Goal: Information Seeking & Learning: Learn about a topic

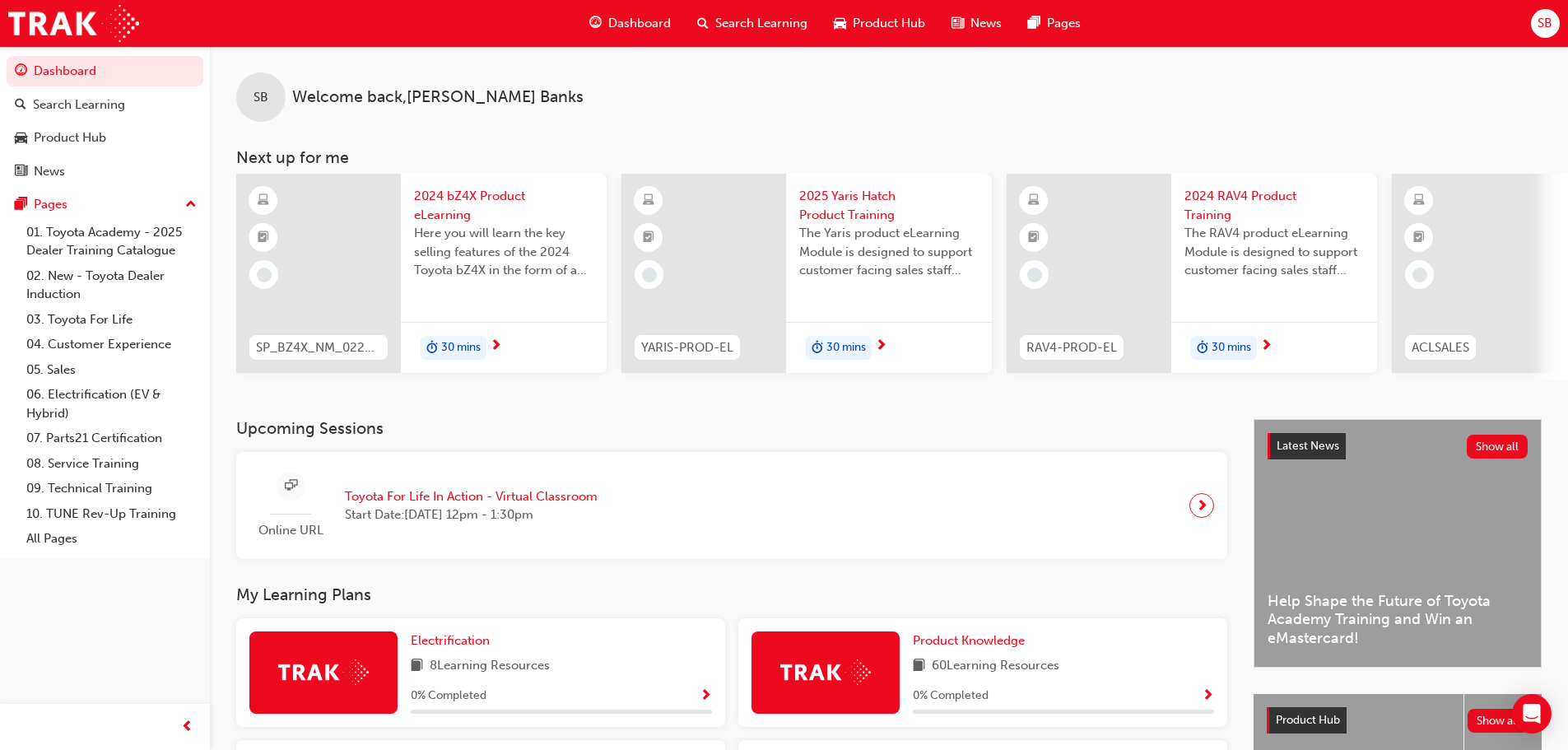
click at [731, 24] on span "Search Learning" at bounding box center [762, 24] width 93 height 19
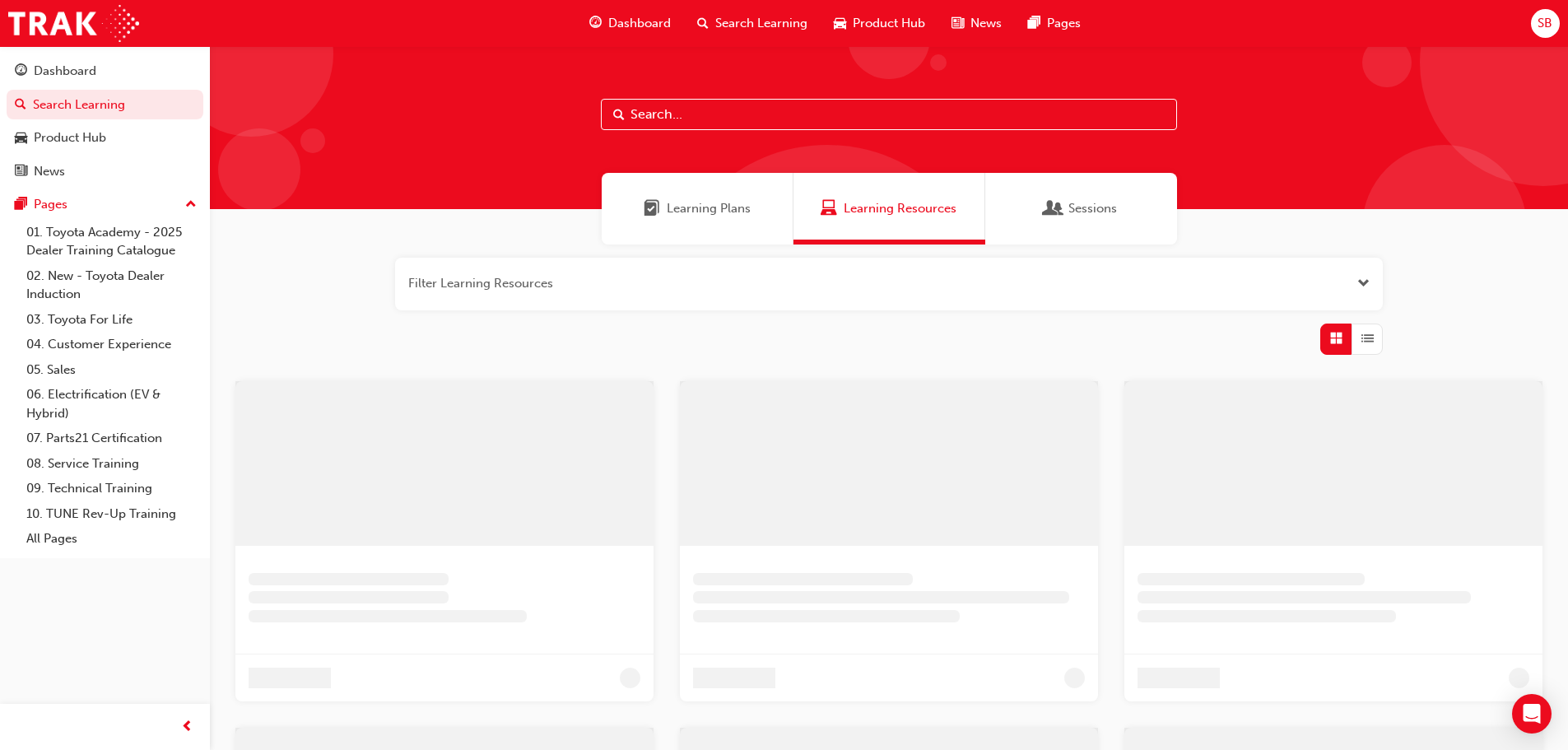
click at [712, 113] on input "text" at bounding box center [889, 114] width 577 height 31
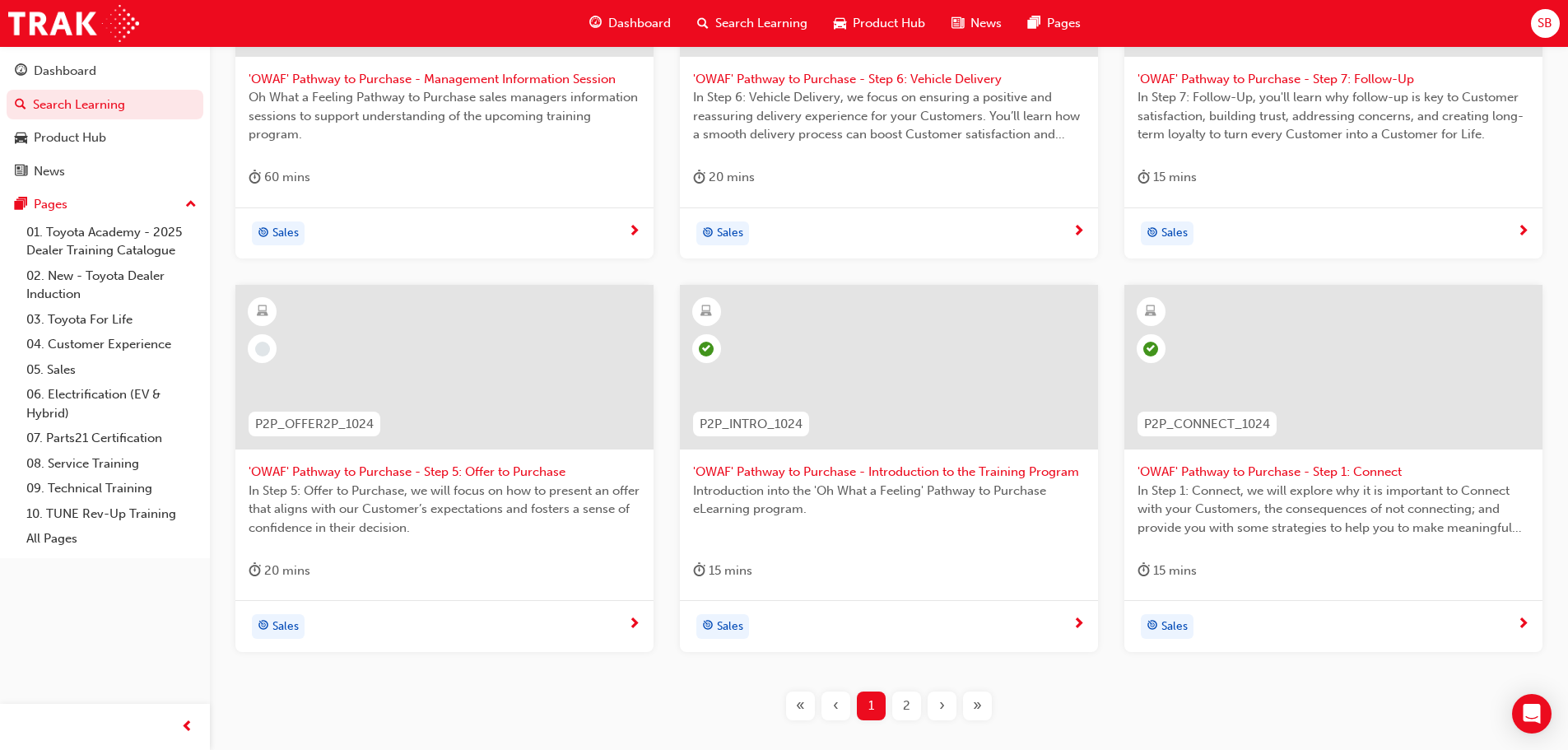
scroll to position [494, 0]
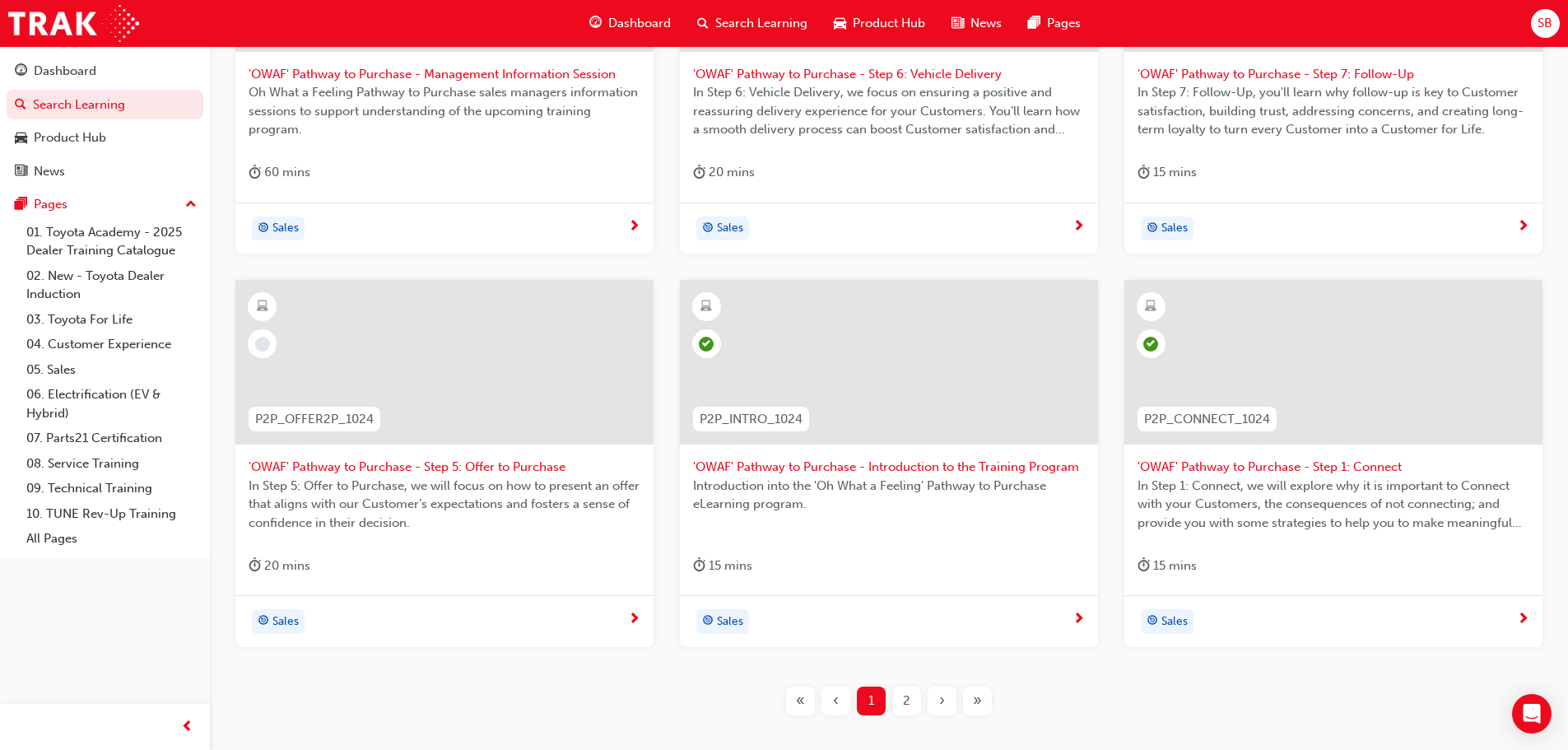
type input "OWAF"
click at [915, 707] on div "2" at bounding box center [906, 700] width 28 height 28
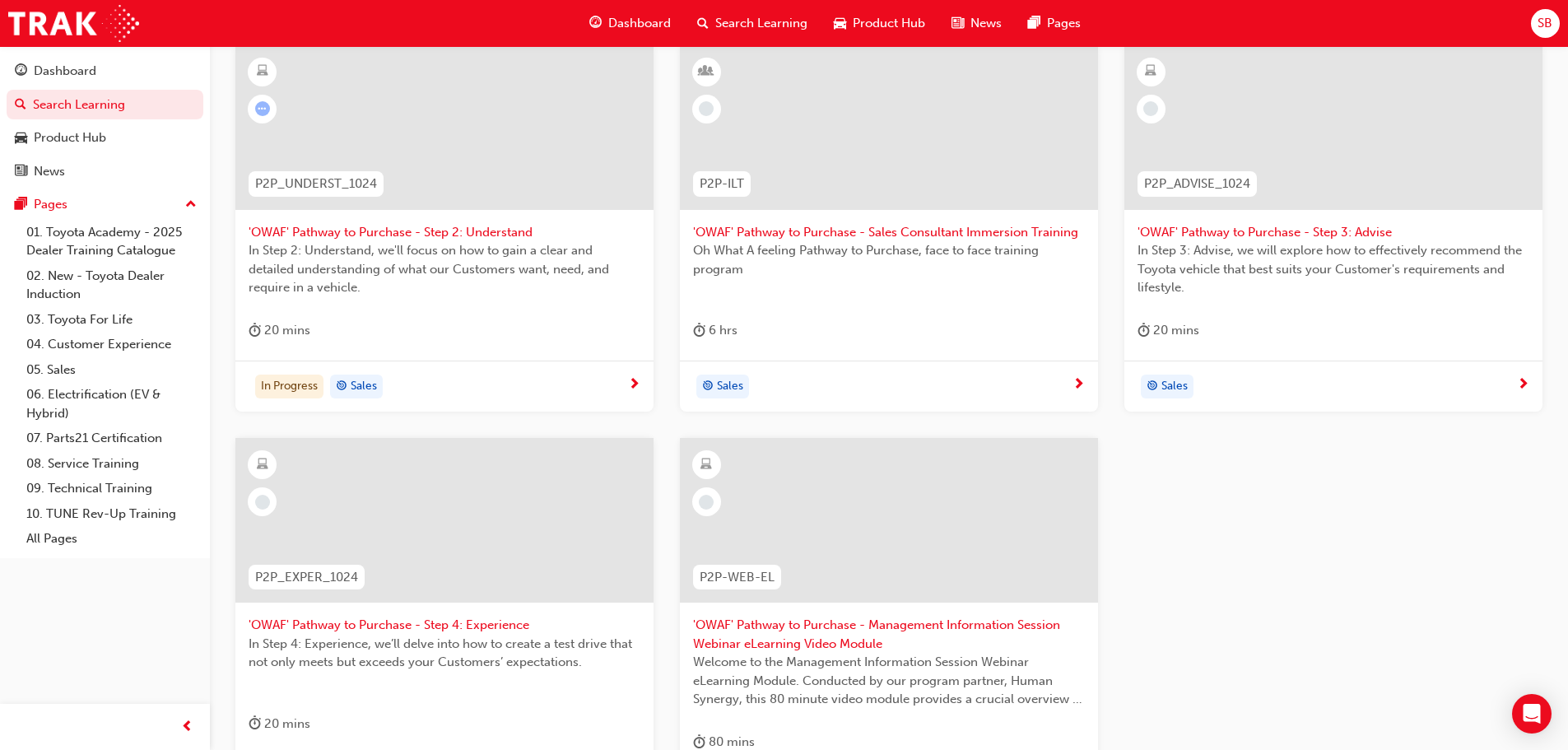
scroll to position [329, 0]
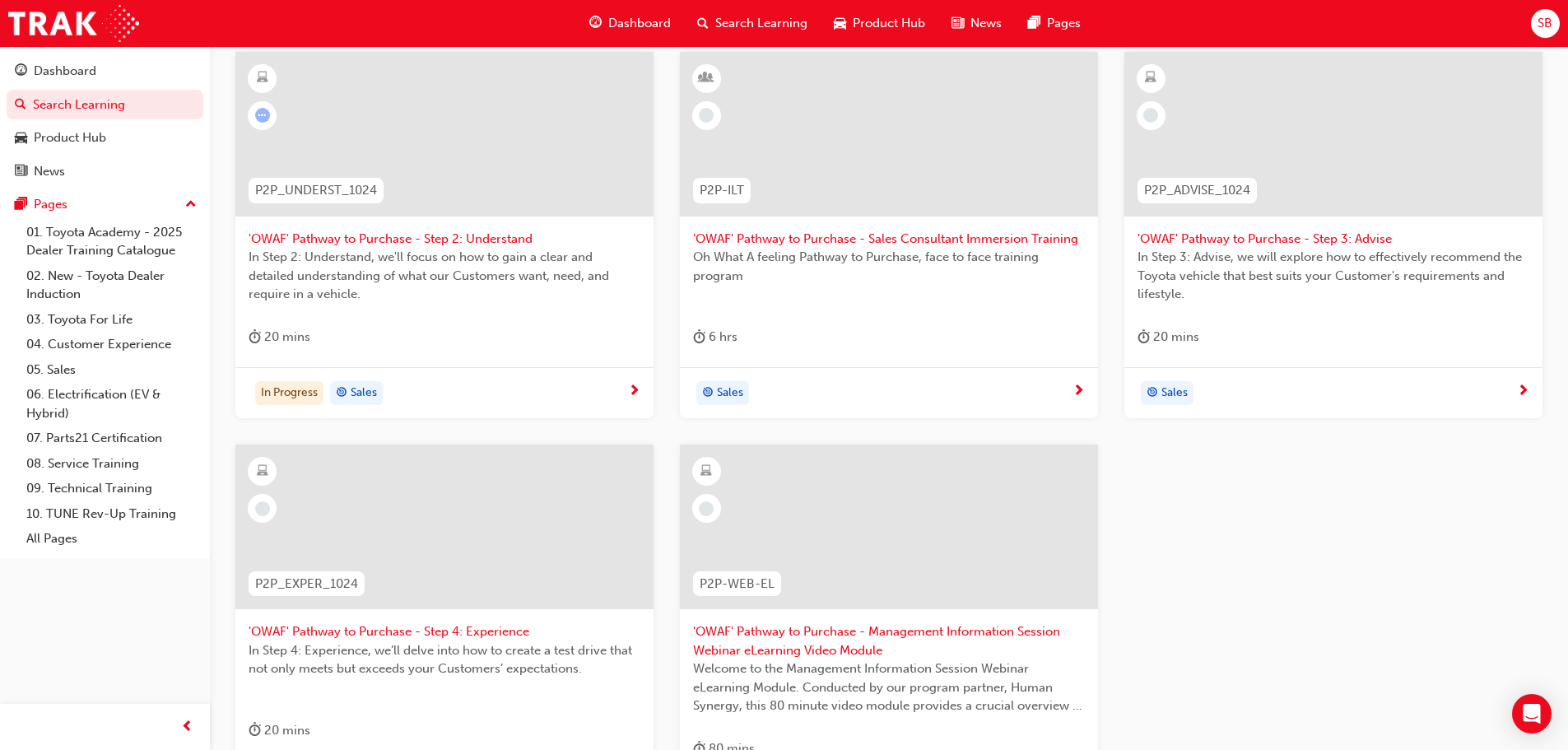
click at [521, 153] on div at bounding box center [444, 134] width 419 height 164
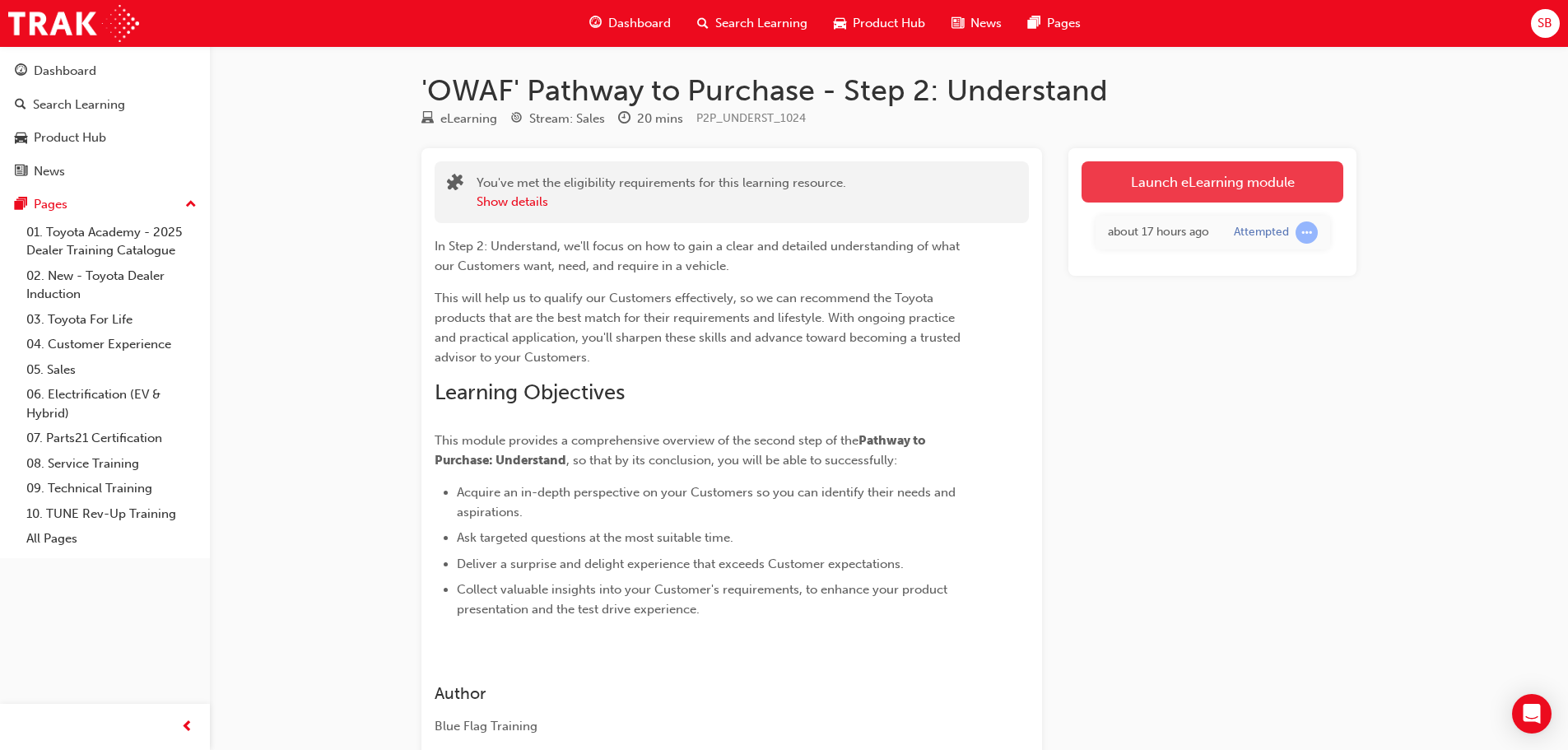
click at [1210, 163] on link "Launch eLearning module" at bounding box center [1213, 182] width 262 height 42
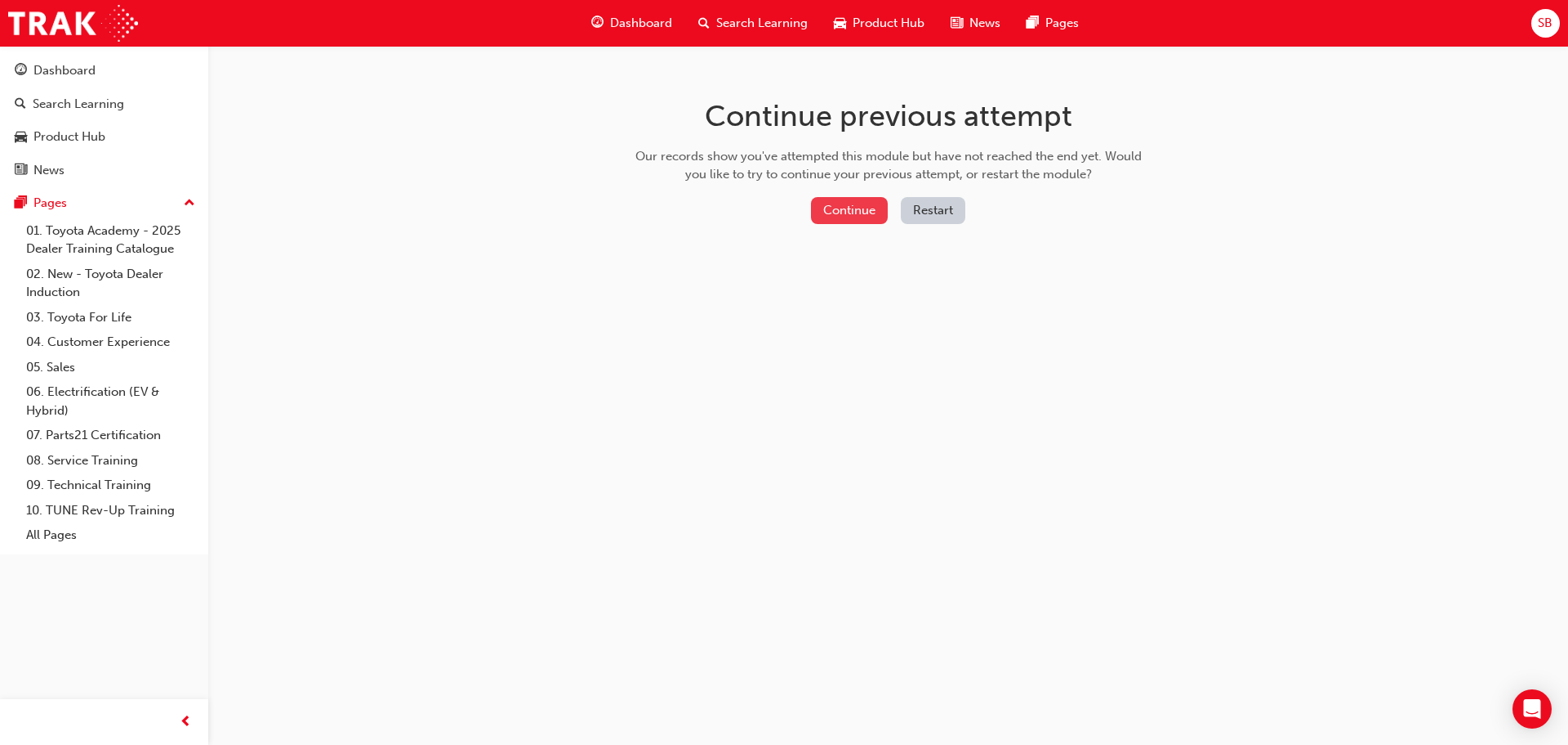
click at [847, 209] on button "Continue" at bounding box center [850, 210] width 77 height 27
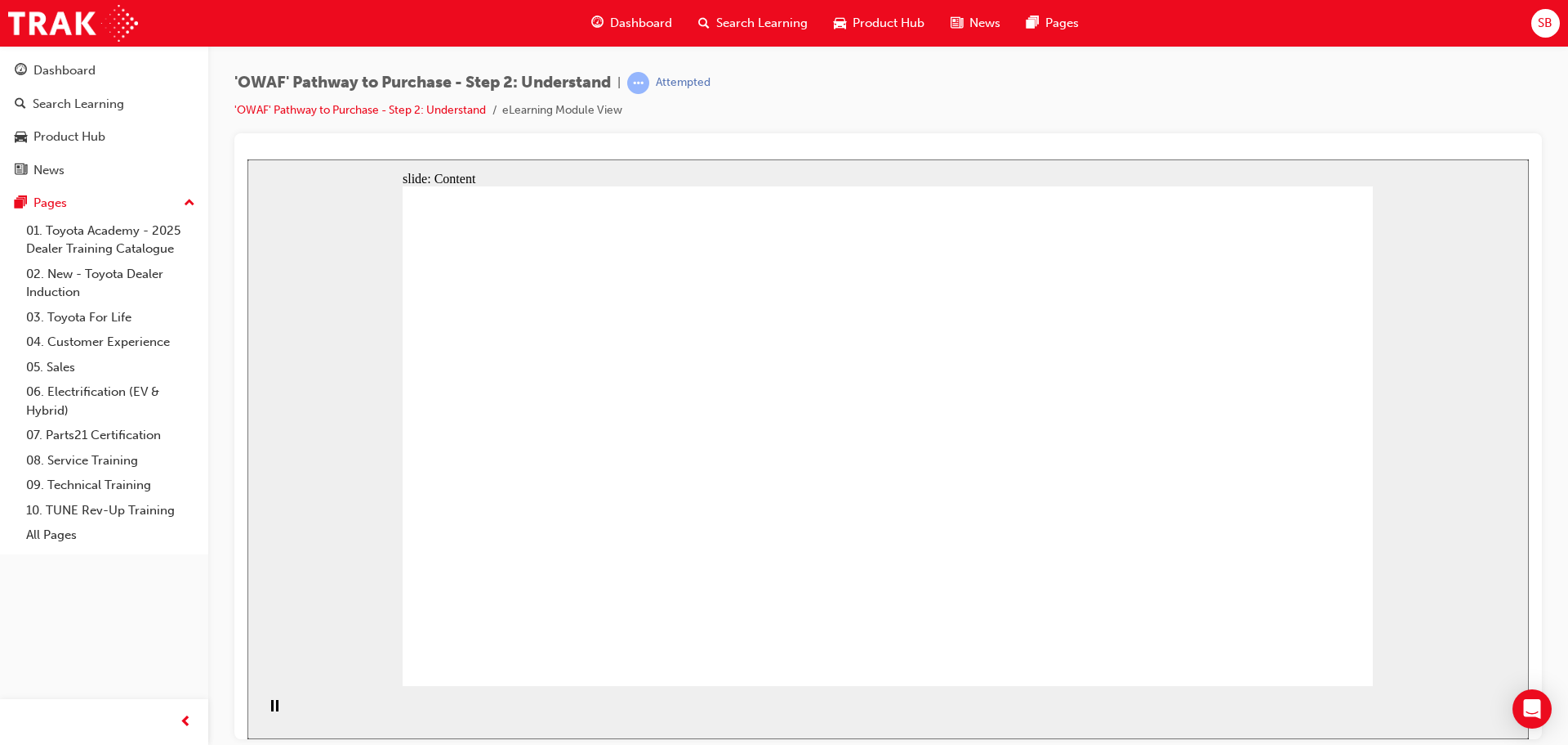
drag, startPoint x: 630, startPoint y: 395, endPoint x: 746, endPoint y: 377, distance: 117.4
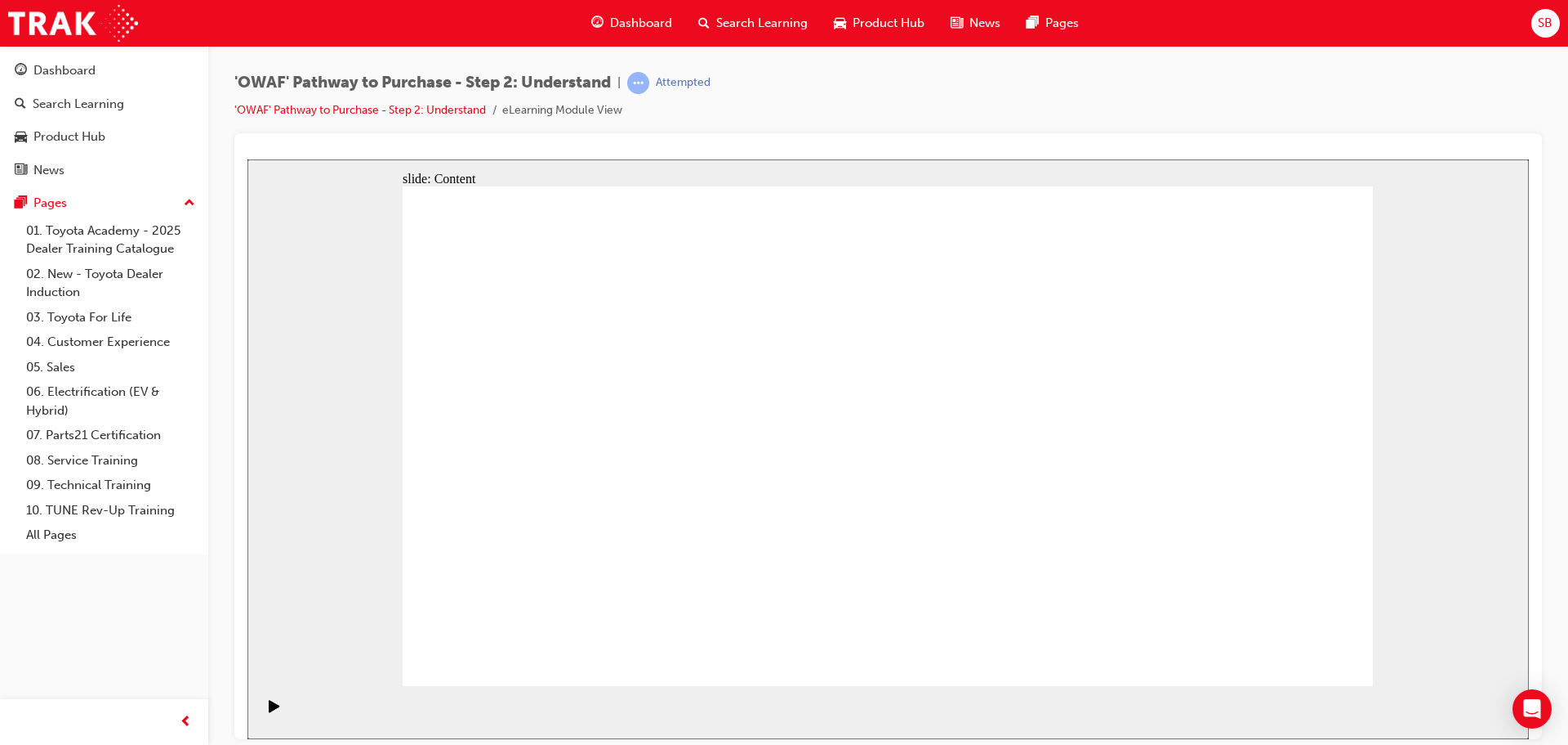
drag, startPoint x: 1276, startPoint y: 650, endPoint x: 1269, endPoint y: 633, distance: 18.4
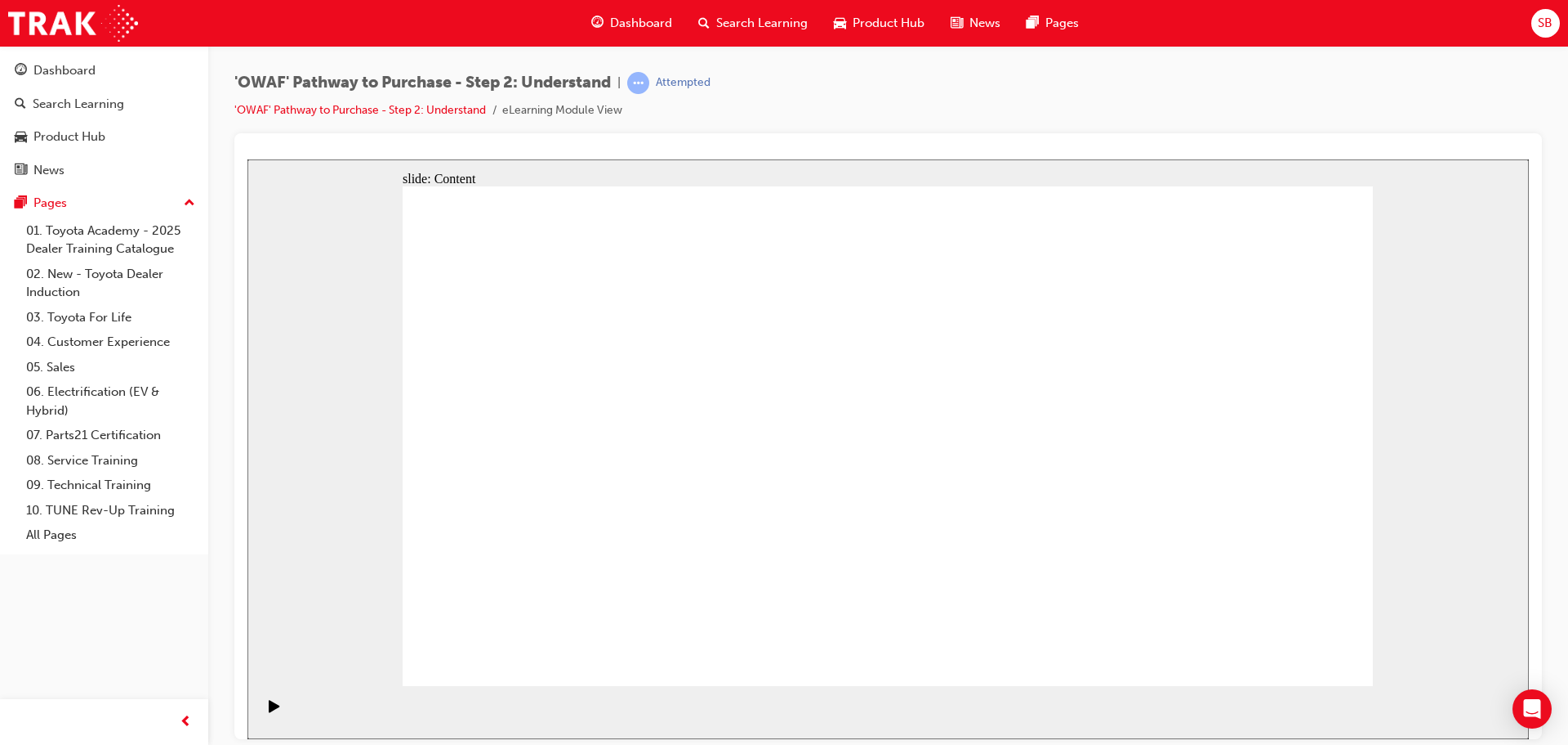
drag, startPoint x: 1234, startPoint y: 521, endPoint x: 929, endPoint y: 492, distance: 306.4
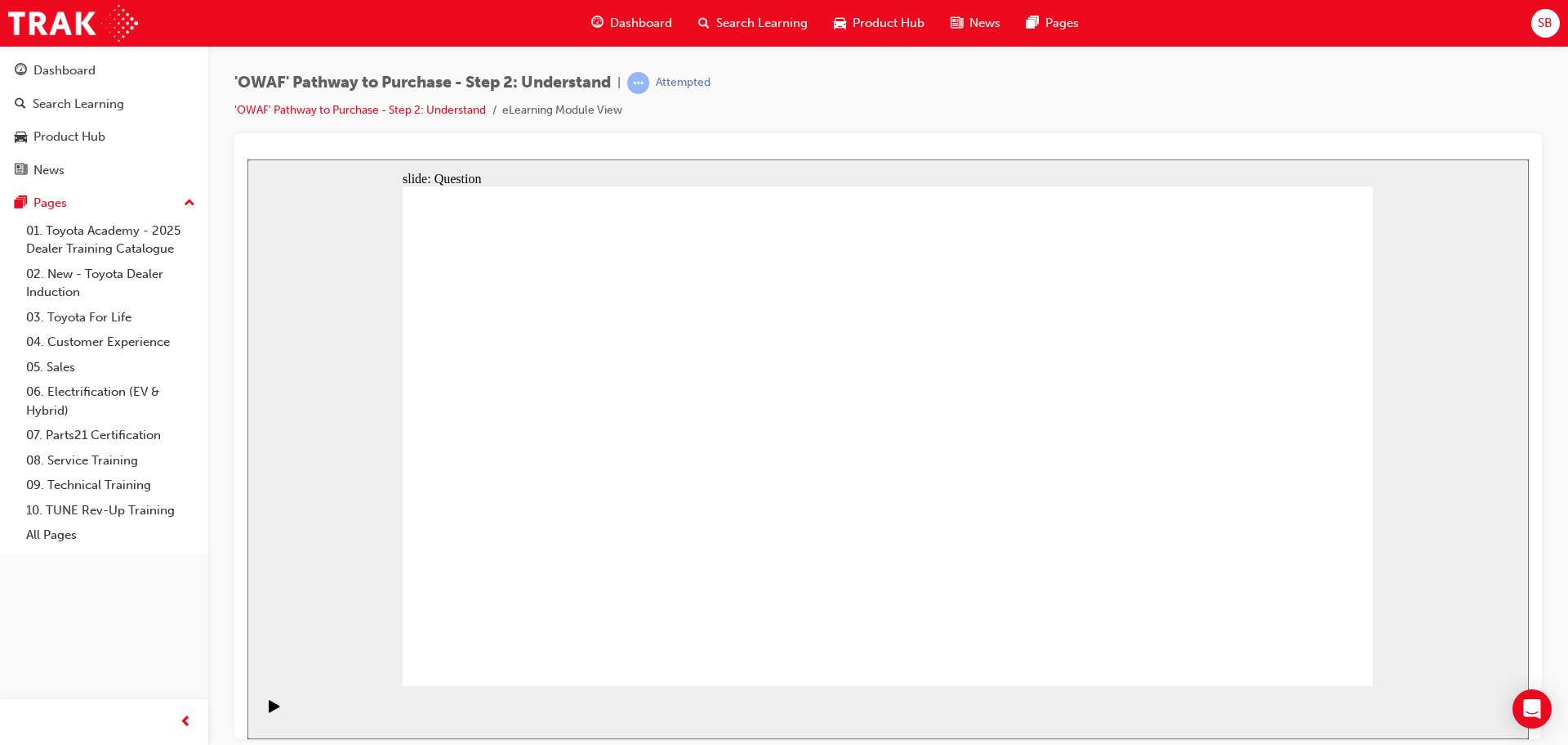
drag, startPoint x: 1245, startPoint y: 529, endPoint x: 668, endPoint y: 499, distance: 577.8
drag, startPoint x: 1227, startPoint y: 485, endPoint x: 902, endPoint y: 484, distance: 325.0
drag, startPoint x: 1210, startPoint y: 522, endPoint x: 875, endPoint y: 501, distance: 335.7
drag, startPoint x: 1258, startPoint y: 534, endPoint x: 668, endPoint y: 510, distance: 590.5
drag, startPoint x: 1218, startPoint y: 522, endPoint x: 618, endPoint y: 480, distance: 601.5
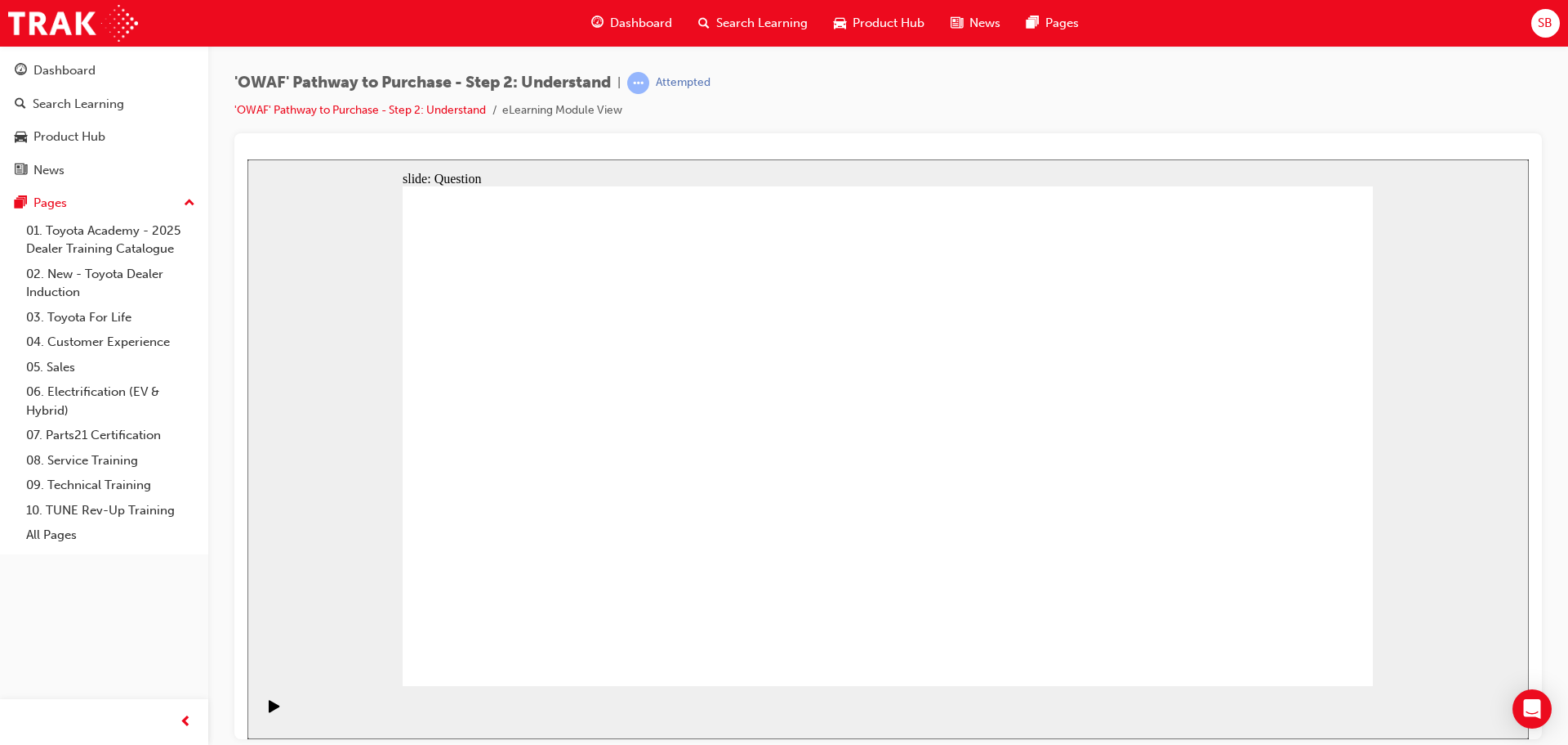
drag, startPoint x: 1239, startPoint y: 527, endPoint x: 605, endPoint y: 503, distance: 634.5
drag, startPoint x: 1268, startPoint y: 520, endPoint x: 631, endPoint y: 494, distance: 637.5
drag, startPoint x: 1232, startPoint y: 531, endPoint x: 630, endPoint y: 546, distance: 602.2
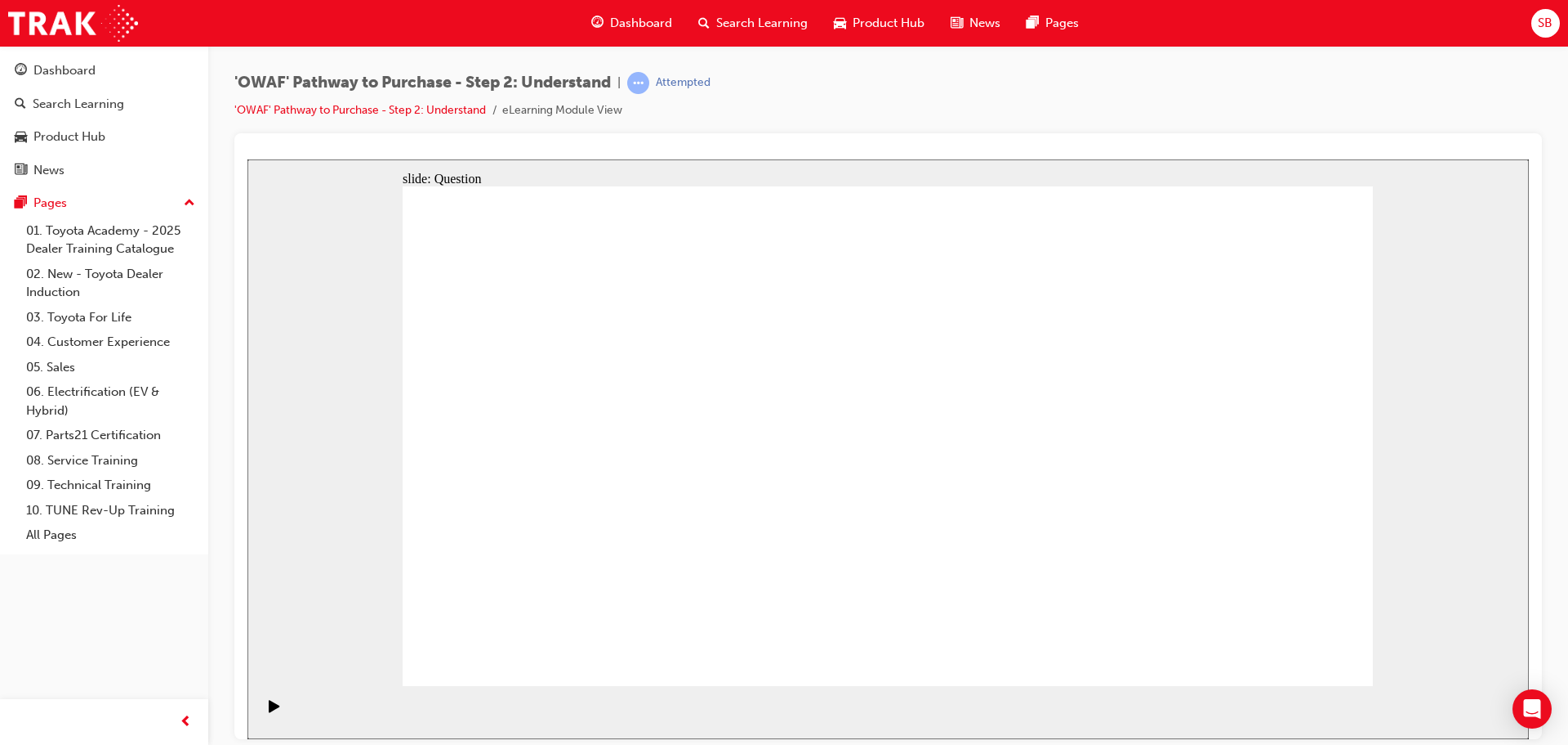
drag, startPoint x: 1210, startPoint y: 569, endPoint x: 614, endPoint y: 541, distance: 596.7
drag, startPoint x: 1218, startPoint y: 575, endPoint x: 915, endPoint y: 566, distance: 303.1
drag, startPoint x: 1146, startPoint y: 517, endPoint x: 883, endPoint y: 529, distance: 263.3
drag, startPoint x: 1257, startPoint y: 517, endPoint x: 684, endPoint y: 496, distance: 573.4
drag, startPoint x: 1232, startPoint y: 529, endPoint x: 645, endPoint y: 499, distance: 587.8
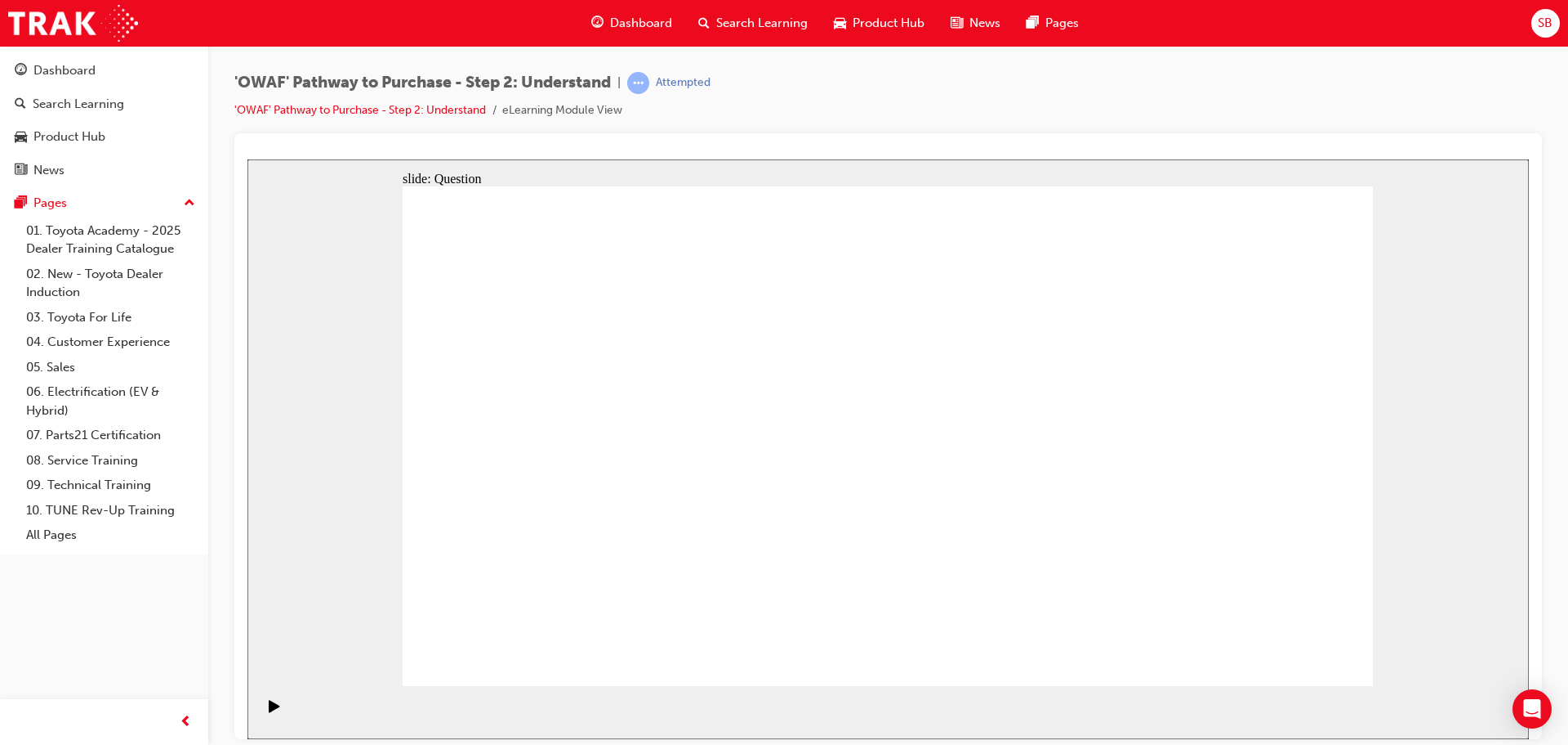
drag, startPoint x: 1272, startPoint y: 545, endPoint x: 665, endPoint y: 509, distance: 608.1
drag, startPoint x: 1268, startPoint y: 555, endPoint x: 694, endPoint y: 549, distance: 574.0
drag, startPoint x: 660, startPoint y: 552, endPoint x: 712, endPoint y: 401, distance: 159.7
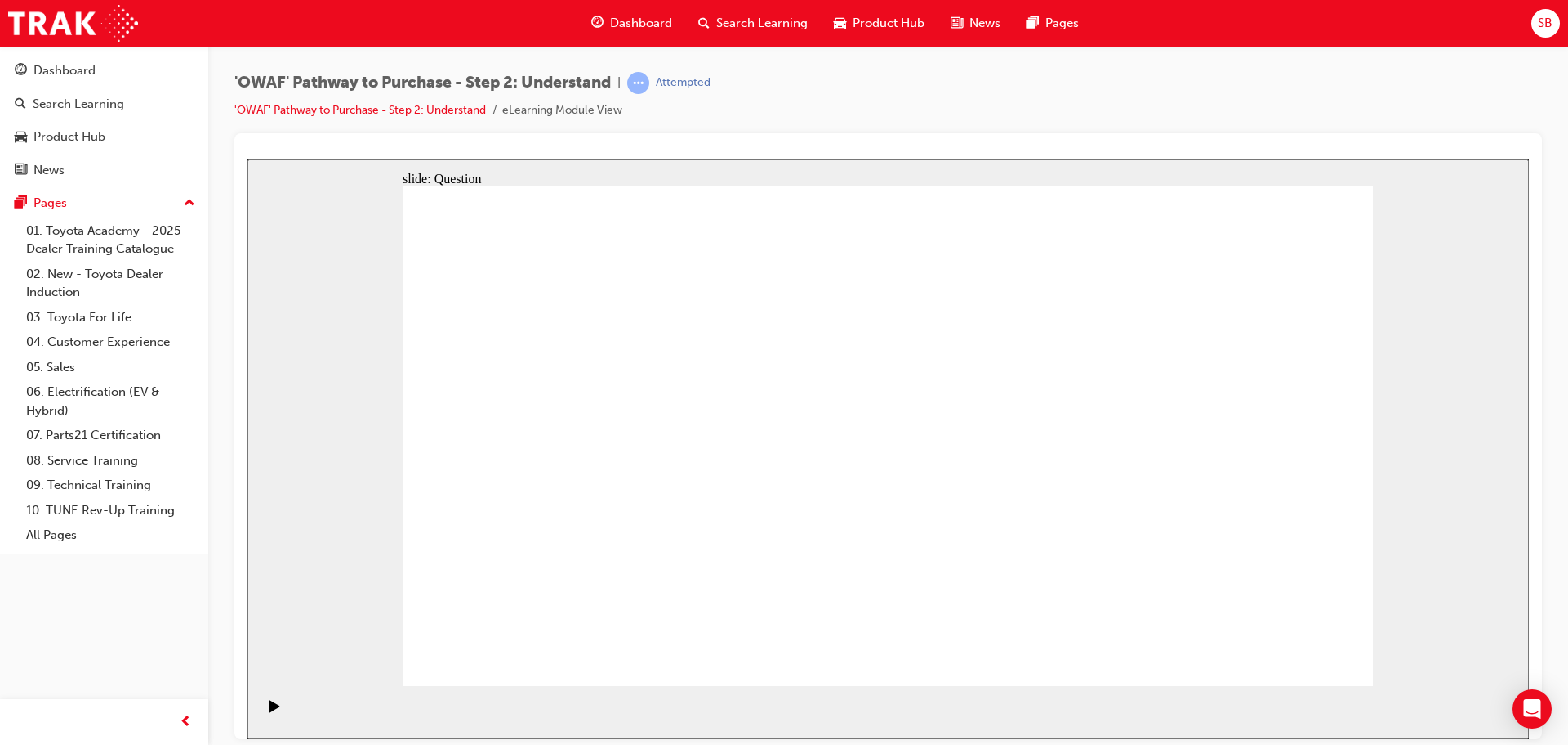
drag, startPoint x: 789, startPoint y: 551, endPoint x: 892, endPoint y: 402, distance: 181.1
drag, startPoint x: 969, startPoint y: 599, endPoint x: 997, endPoint y: 603, distance: 28.3
drag, startPoint x: 1138, startPoint y: 598, endPoint x: 1129, endPoint y: 596, distance: 9.2
drag, startPoint x: 1135, startPoint y: 629, endPoint x: 903, endPoint y: 455, distance: 290.0
drag, startPoint x: 966, startPoint y: 585, endPoint x: 1089, endPoint y: 393, distance: 228.0
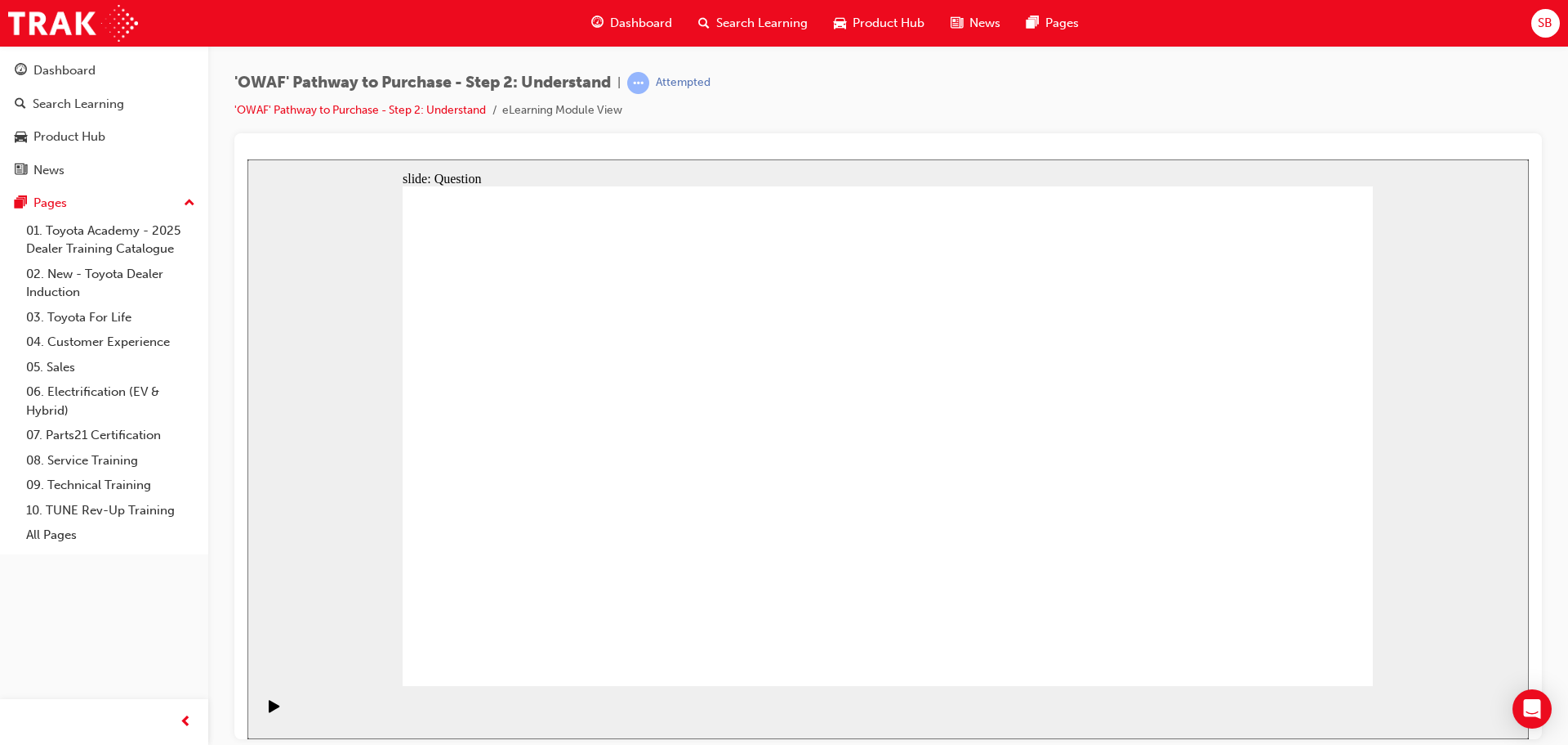
checkbox input "true"
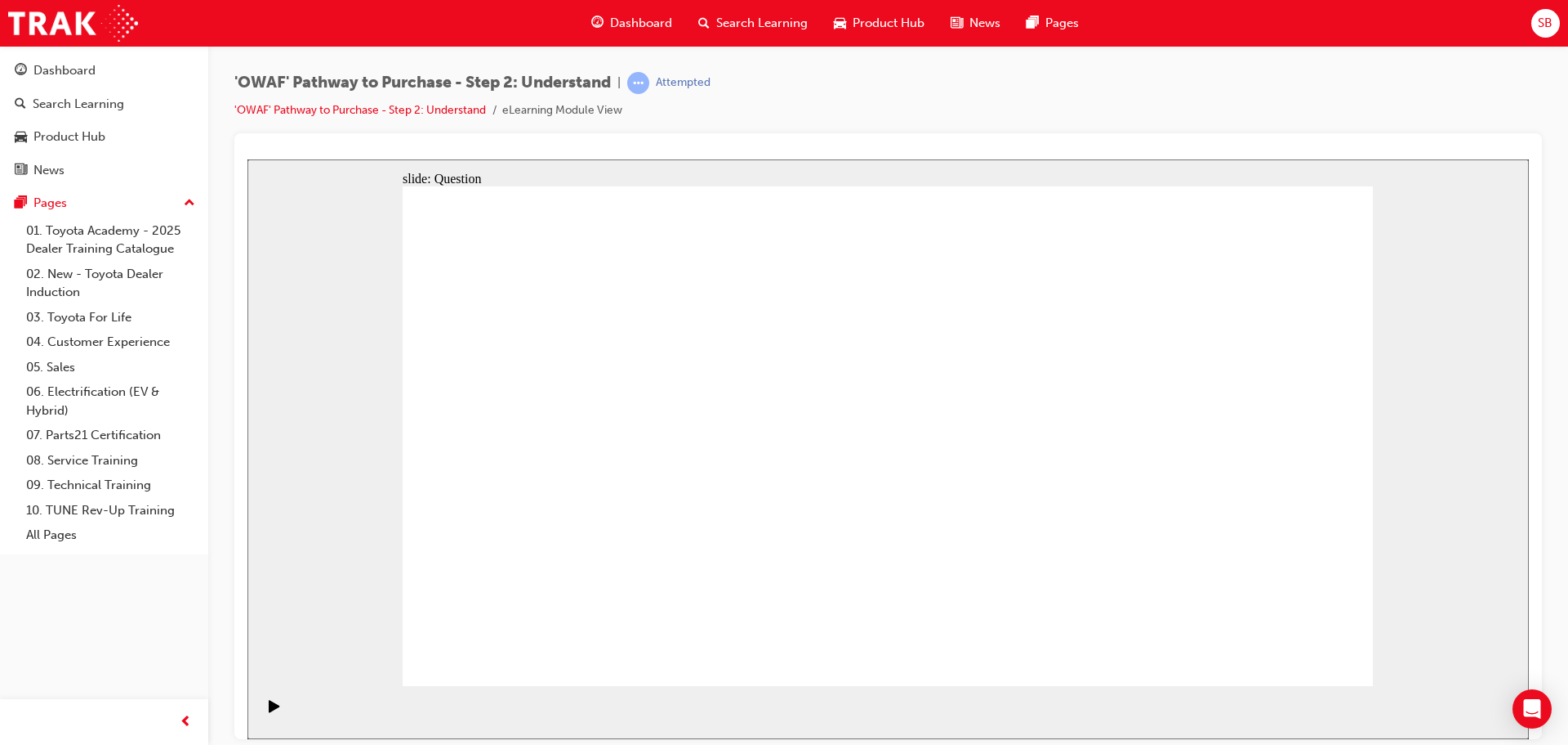
checkbox input "true"
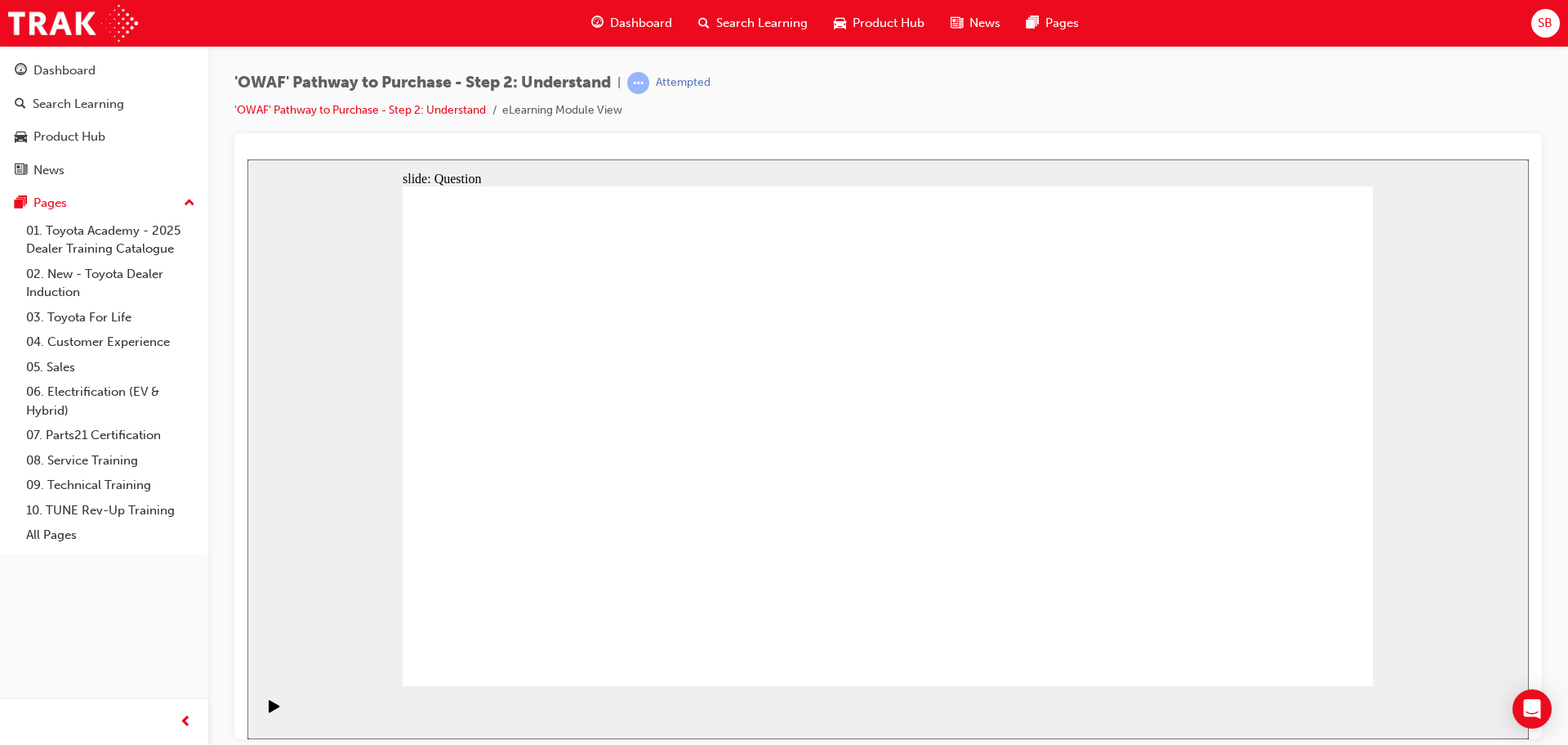
radio input "true"
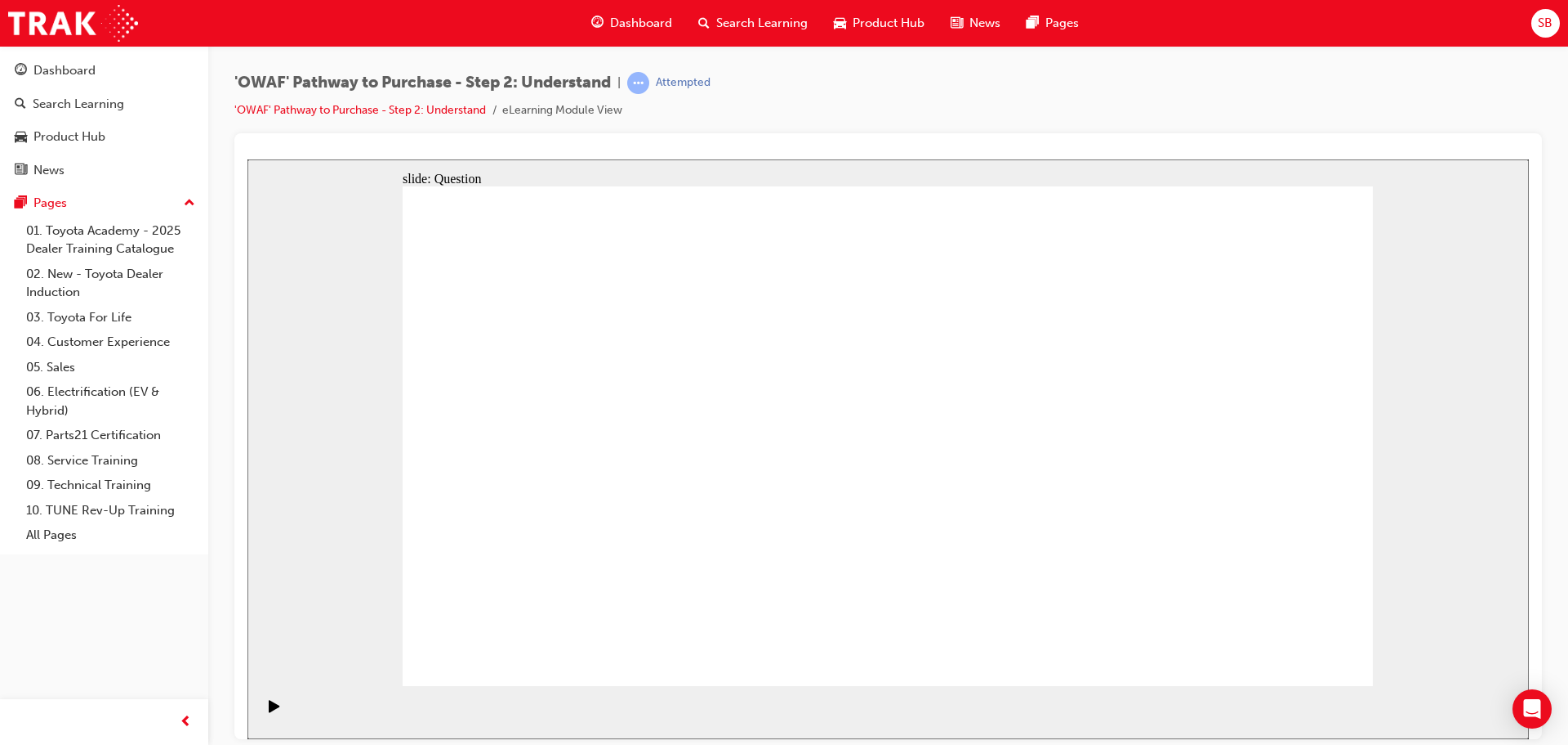
drag, startPoint x: 588, startPoint y: 461, endPoint x: 620, endPoint y: 460, distance: 32.0
drag, startPoint x: 620, startPoint y: 391, endPoint x: 904, endPoint y: 579, distance: 340.6
drag, startPoint x: 886, startPoint y: 405, endPoint x: 504, endPoint y: 590, distance: 424.4
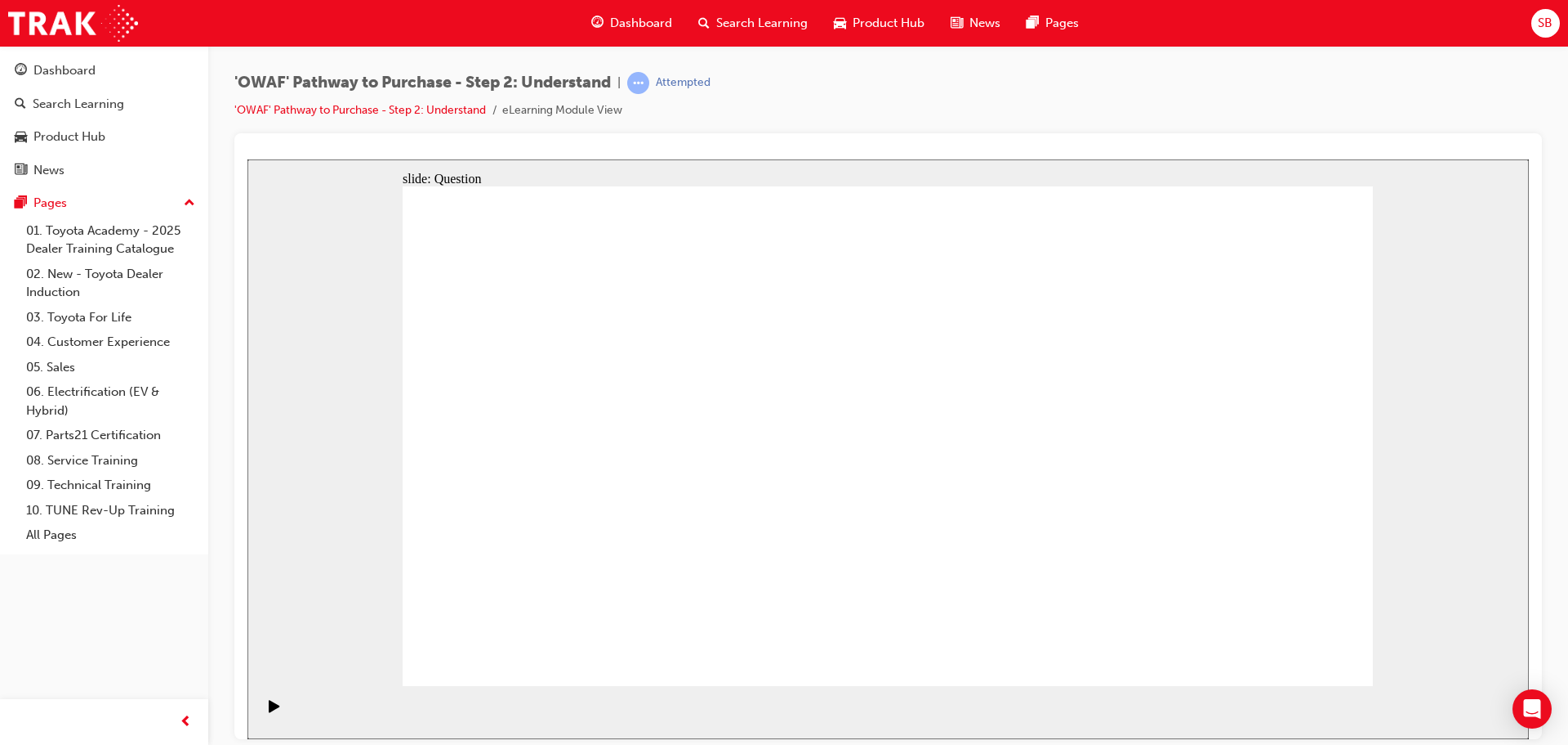
drag, startPoint x: 993, startPoint y: 389, endPoint x: 626, endPoint y: 568, distance: 408.3
drag, startPoint x: 721, startPoint y: 392, endPoint x: 1004, endPoint y: 573, distance: 335.9
drag, startPoint x: 780, startPoint y: 392, endPoint x: 1264, endPoint y: 586, distance: 521.4
drag, startPoint x: 1278, startPoint y: 408, endPoint x: 823, endPoint y: 599, distance: 493.5
drag, startPoint x: 1088, startPoint y: 373, endPoint x: 705, endPoint y: 549, distance: 421.5
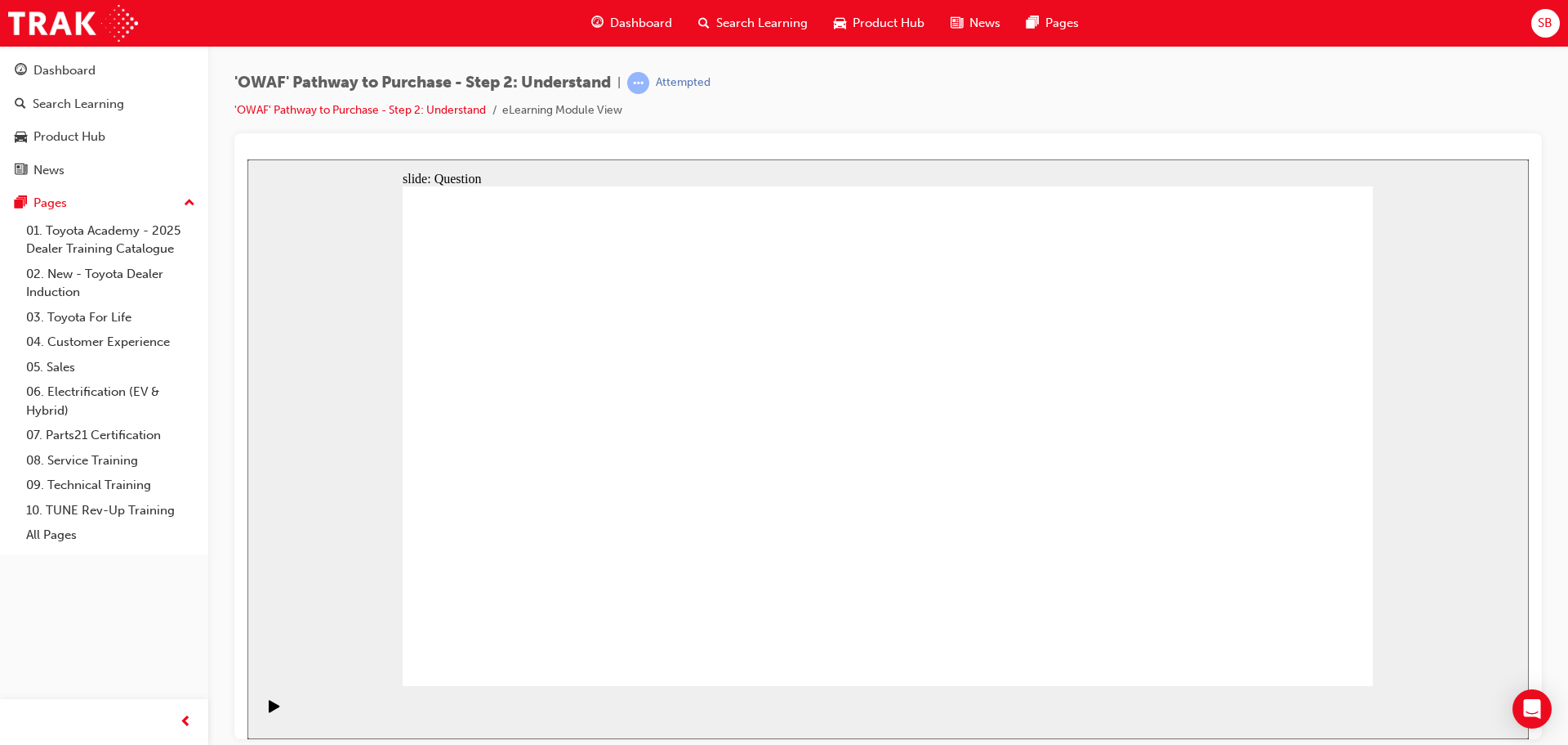
drag, startPoint x: 1156, startPoint y: 387, endPoint x: 1141, endPoint y: 398, distance: 18.6
drag, startPoint x: 976, startPoint y: 579, endPoint x: 1015, endPoint y: 376, distance: 206.7
drag, startPoint x: 1169, startPoint y: 368, endPoint x: 971, endPoint y: 553, distance: 271.0
drag, startPoint x: 522, startPoint y: 382, endPoint x: 1190, endPoint y: 563, distance: 692.1
drag, startPoint x: 706, startPoint y: 358, endPoint x: 1107, endPoint y: 546, distance: 442.9
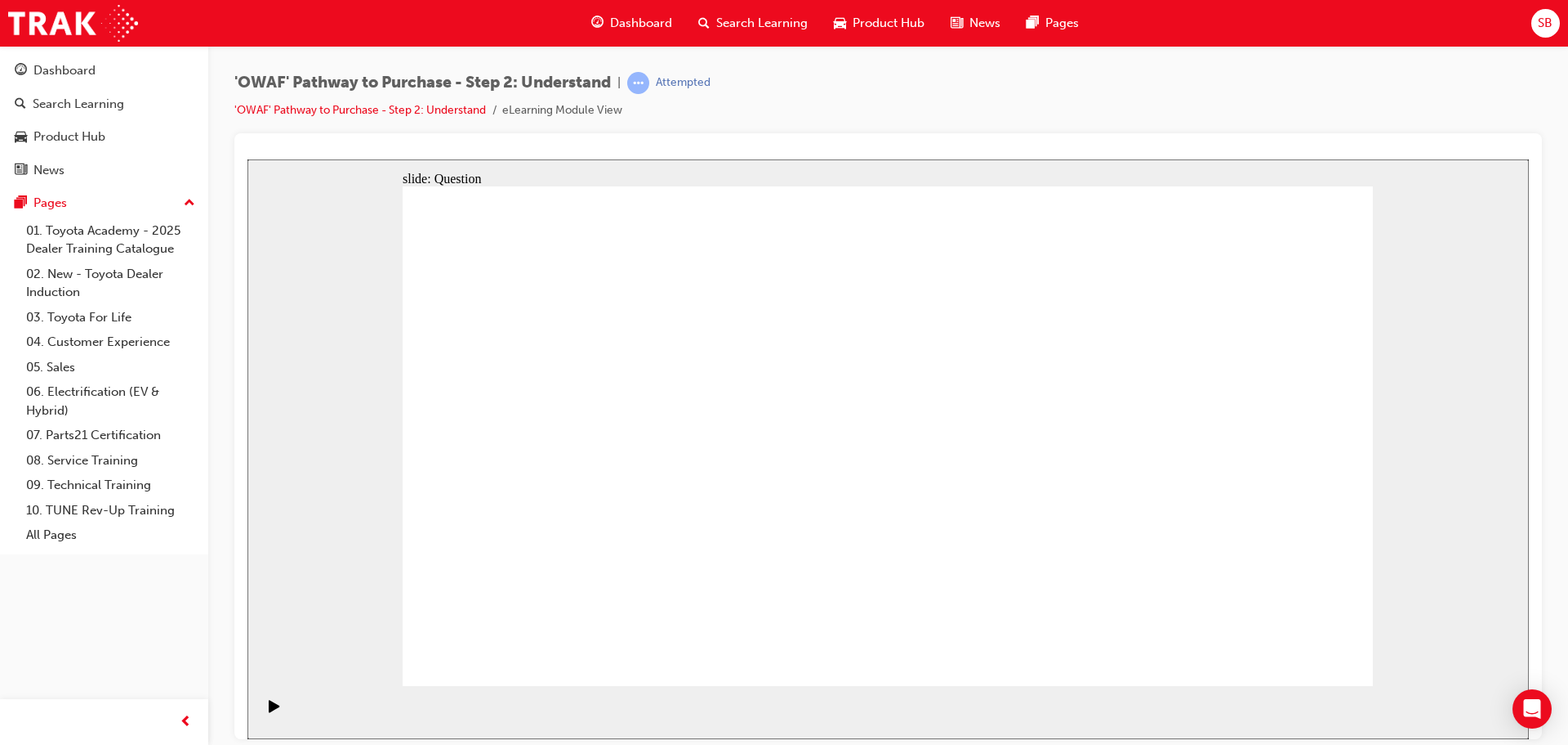
drag, startPoint x: 1144, startPoint y: 454, endPoint x: 831, endPoint y: 438, distance: 313.4
drag, startPoint x: 1254, startPoint y: 462, endPoint x: 685, endPoint y: 435, distance: 569.6
drag, startPoint x: 1151, startPoint y: 426, endPoint x: 890, endPoint y: 440, distance: 261.4
drag, startPoint x: 1197, startPoint y: 413, endPoint x: 960, endPoint y: 416, distance: 237.0
drag, startPoint x: 1175, startPoint y: 410, endPoint x: 899, endPoint y: 408, distance: 276.0
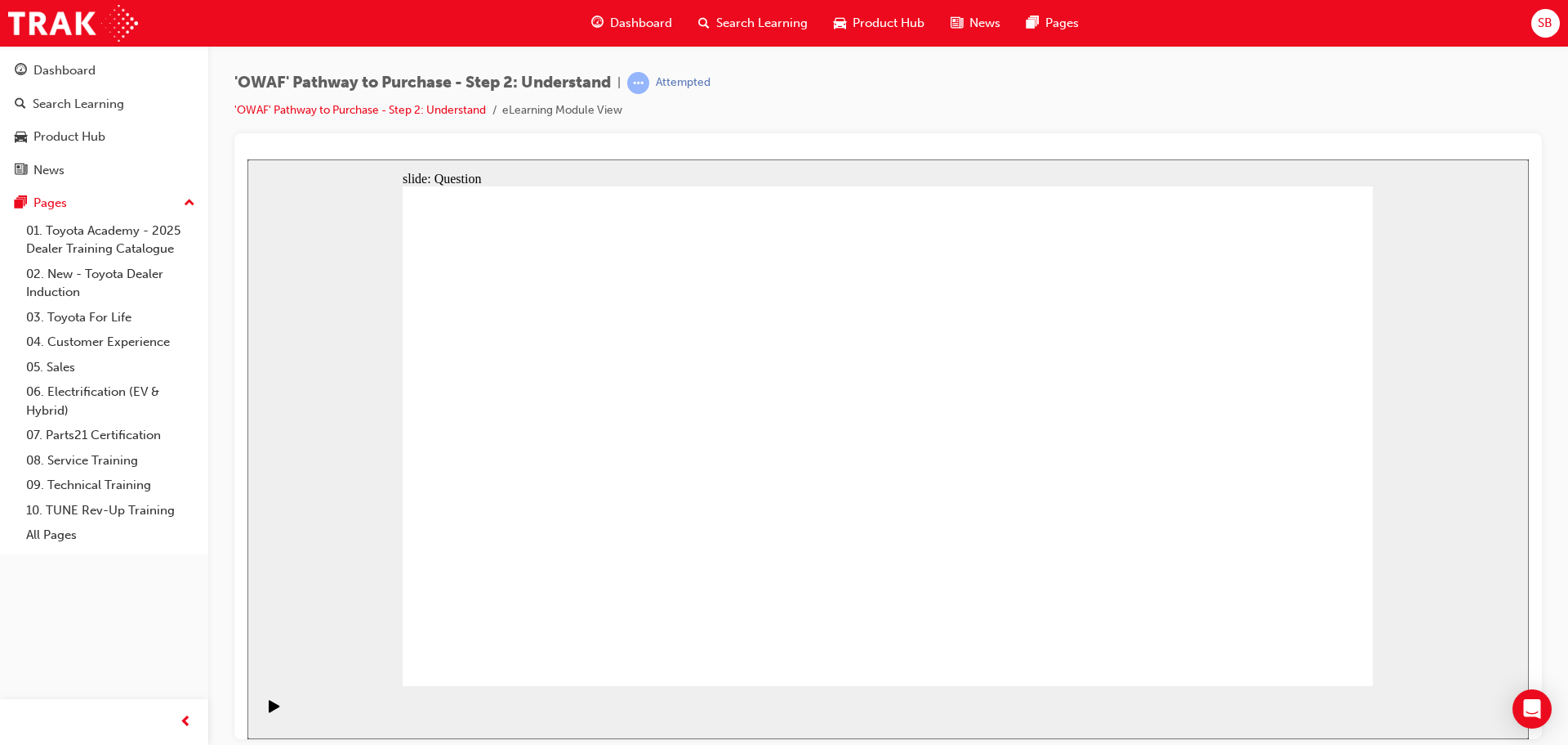
drag, startPoint x: 1241, startPoint y: 423, endPoint x: 667, endPoint y: 410, distance: 574.1
drag, startPoint x: 1220, startPoint y: 444, endPoint x: 617, endPoint y: 445, distance: 603.0
drag, startPoint x: 1264, startPoint y: 548, endPoint x: 639, endPoint y: 533, distance: 625.2
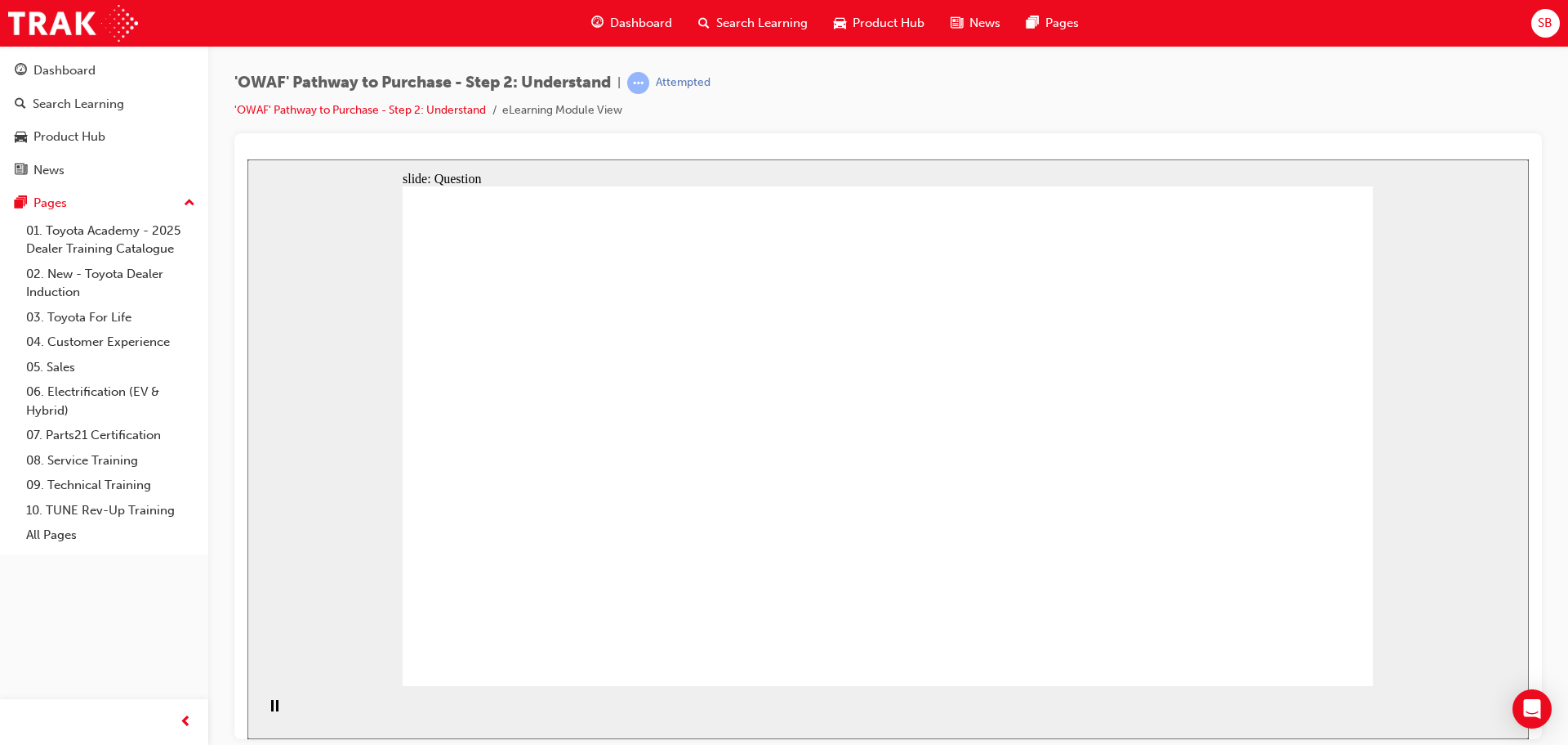
drag, startPoint x: 605, startPoint y: 580, endPoint x: 666, endPoint y: 378, distance: 211.0
drag, startPoint x: 792, startPoint y: 627, endPoint x: 872, endPoint y: 394, distance: 246.4
drag, startPoint x: 966, startPoint y: 530, endPoint x: 1074, endPoint y: 383, distance: 182.4
drag, startPoint x: 1144, startPoint y: 639, endPoint x: 915, endPoint y: 446, distance: 299.5
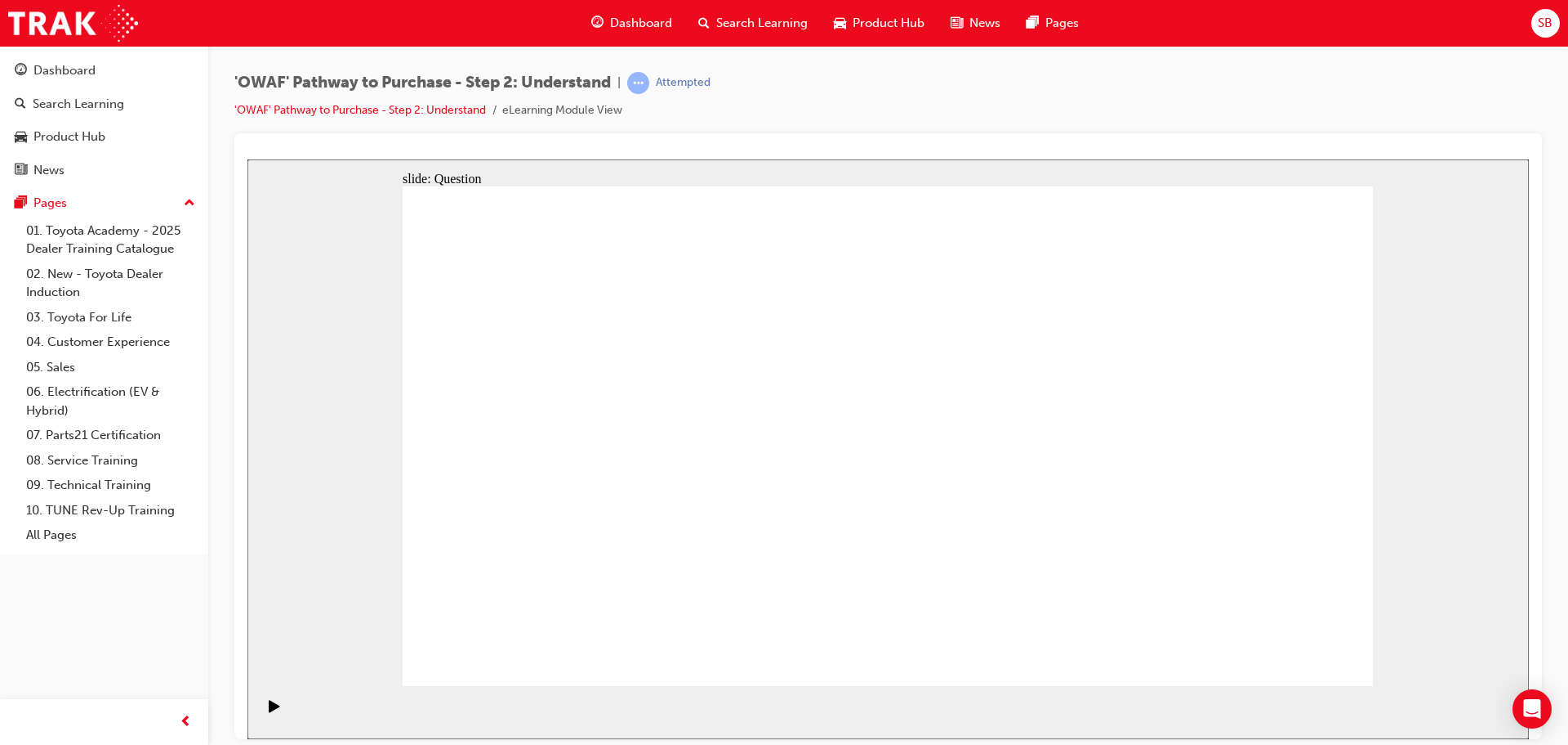
drag, startPoint x: 569, startPoint y: 480, endPoint x: 617, endPoint y: 479, distance: 48.0
checkbox input "true"
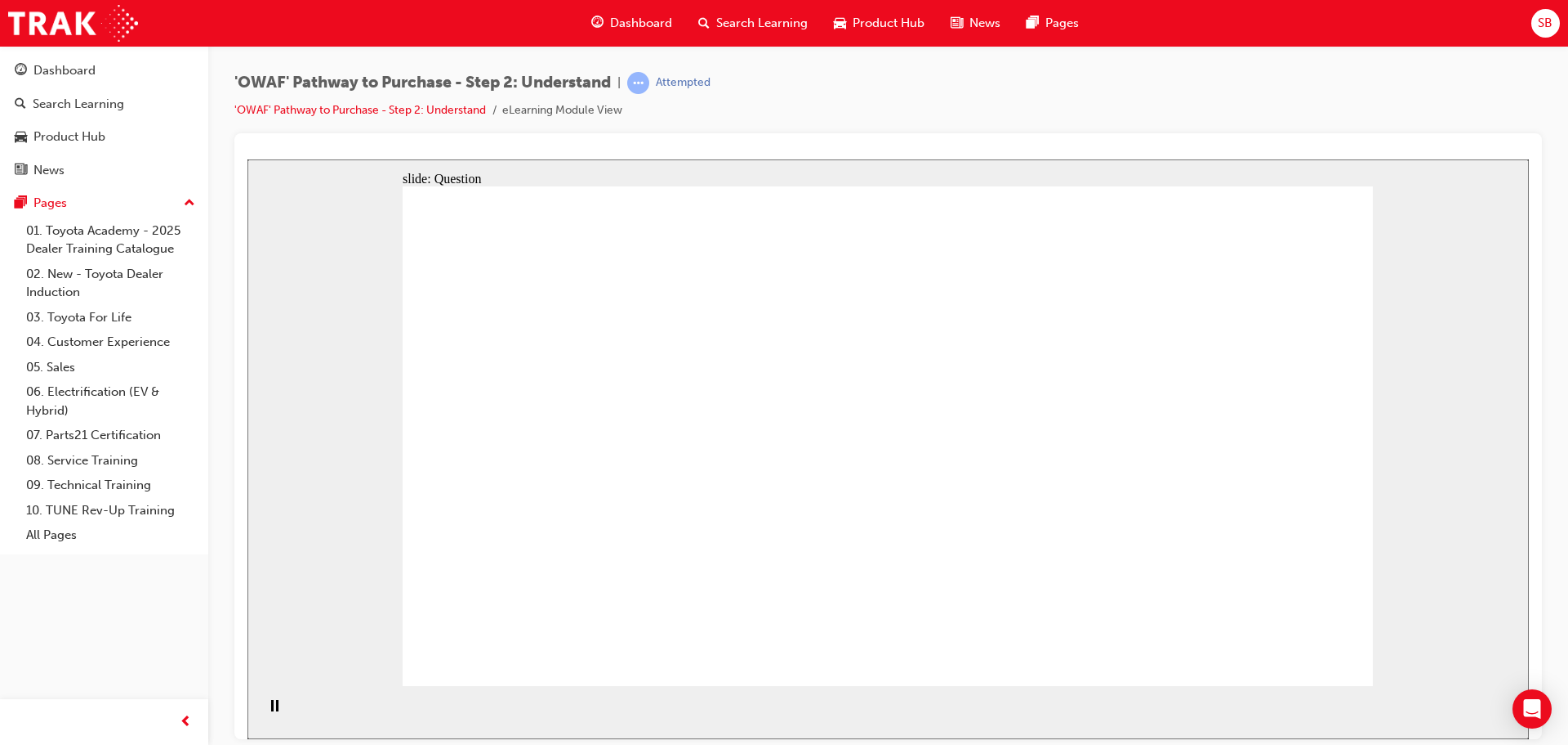
drag, startPoint x: 741, startPoint y: 456, endPoint x: 844, endPoint y: 449, distance: 103.2
checkbox input "true"
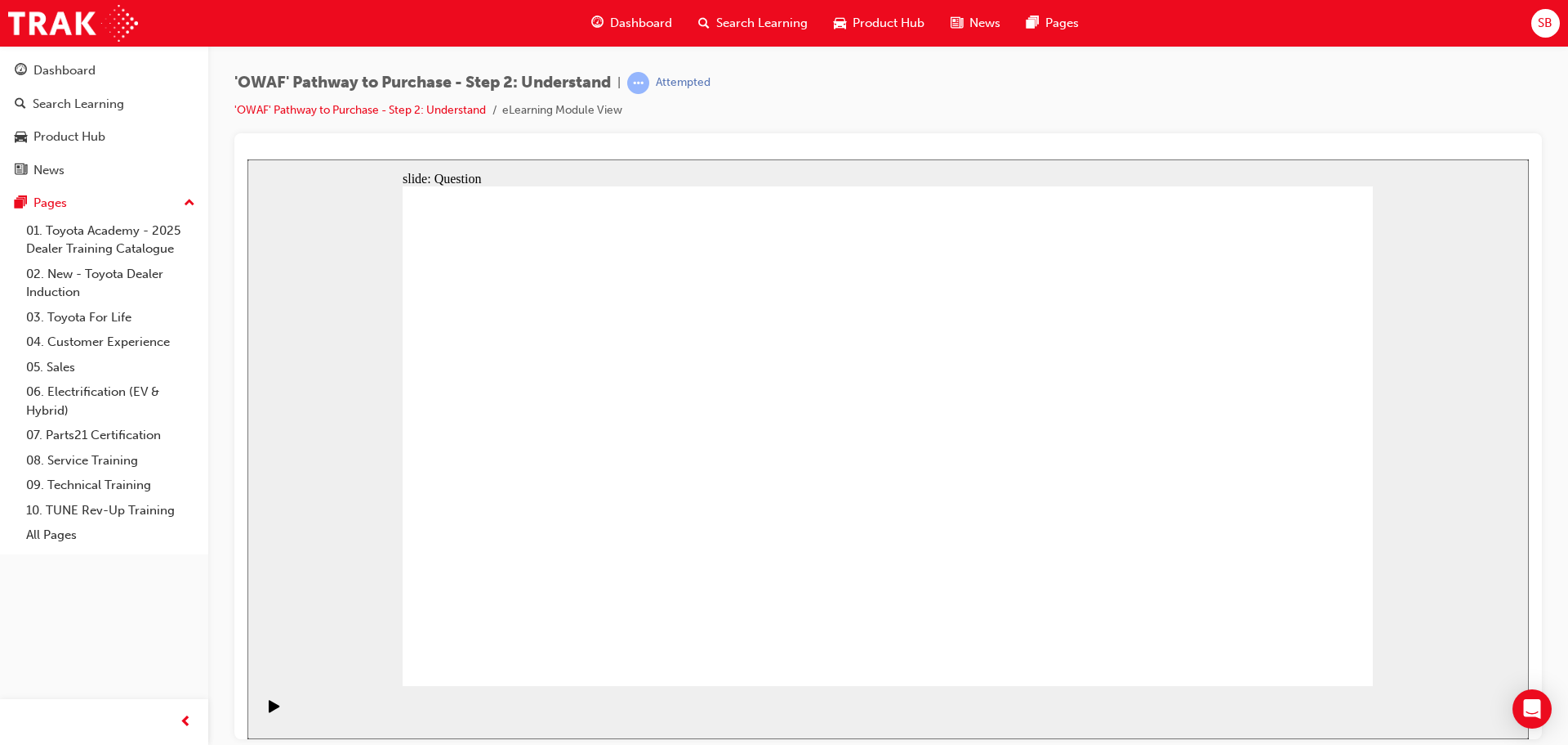
checkbox input "true"
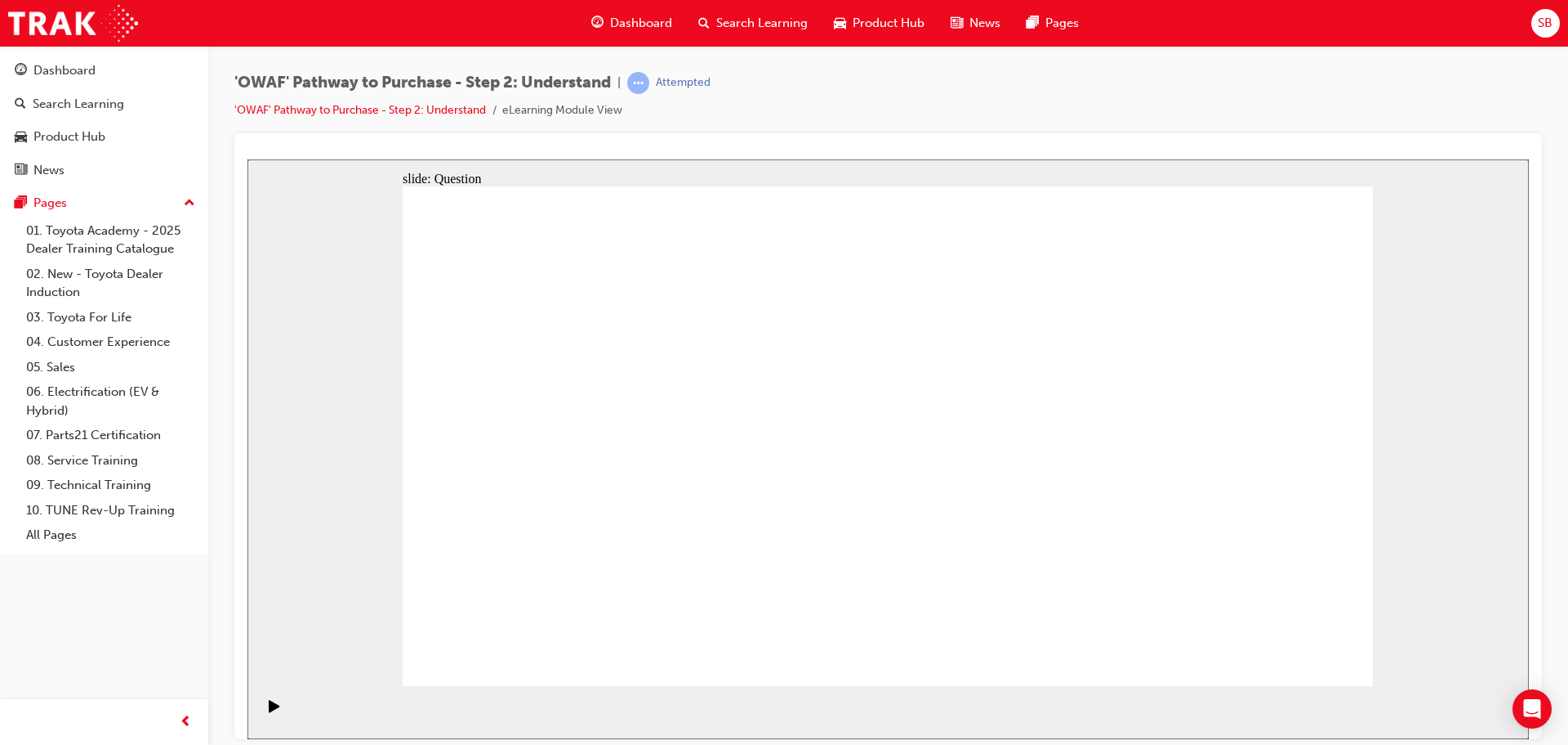
radio input "true"
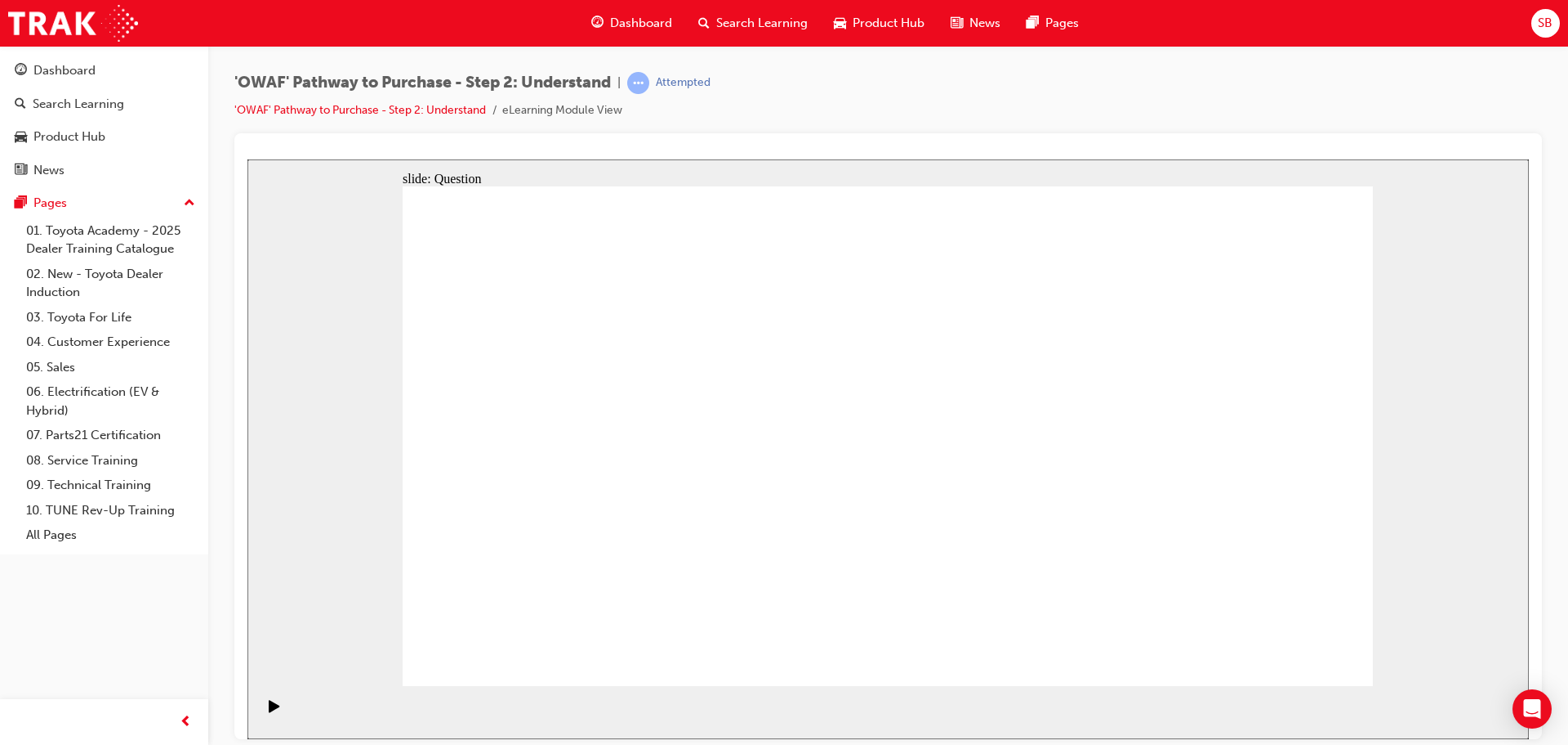
drag, startPoint x: 512, startPoint y: 355, endPoint x: 505, endPoint y: 327, distance: 28.9
drag, startPoint x: 1276, startPoint y: 363, endPoint x: 800, endPoint y: 542, distance: 508.5
drag, startPoint x: 882, startPoint y: 387, endPoint x: 502, endPoint y: 576, distance: 424.4
drag, startPoint x: 1000, startPoint y: 393, endPoint x: 626, endPoint y: 591, distance: 423.2
drag, startPoint x: 806, startPoint y: 372, endPoint x: 1288, endPoint y: 550, distance: 513.8
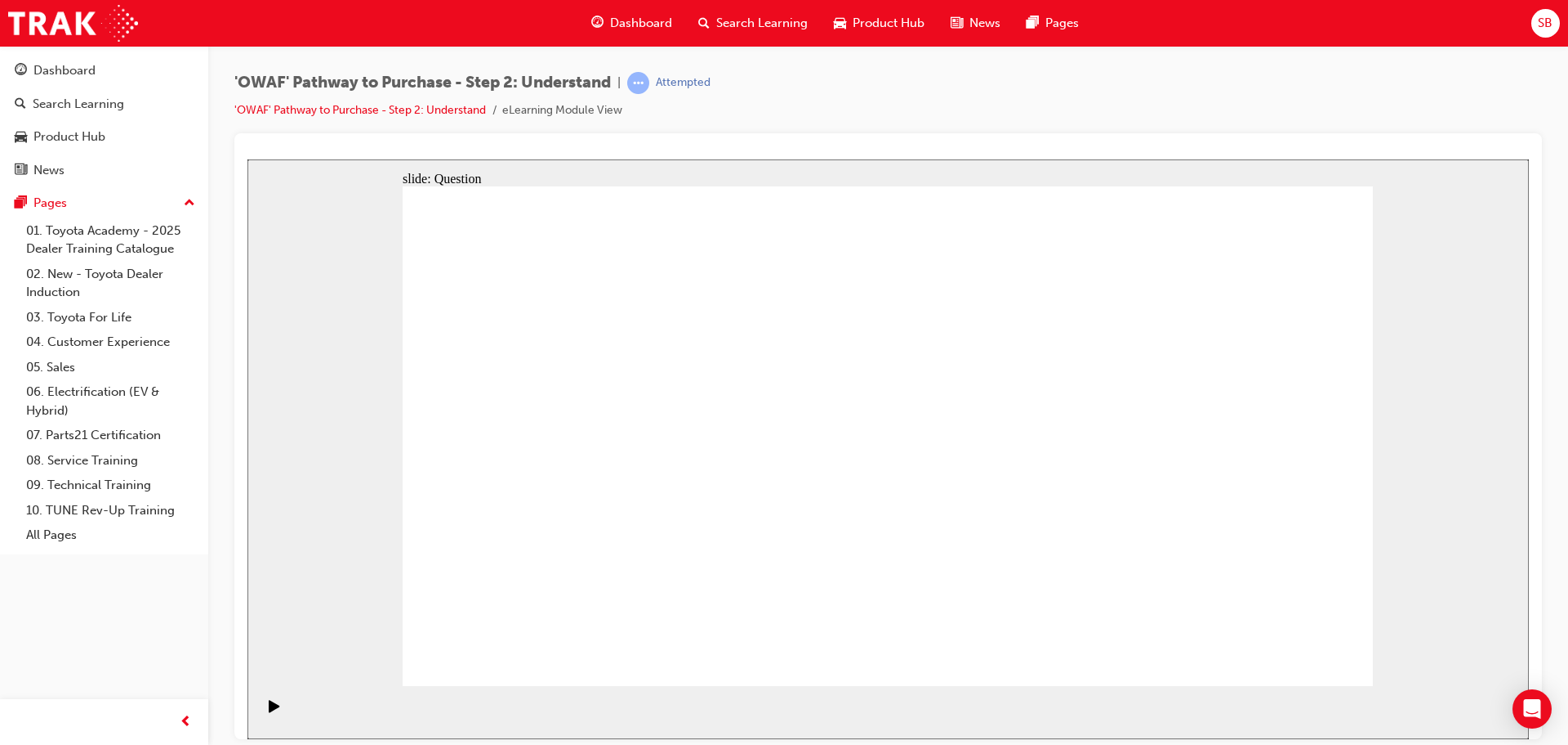
drag, startPoint x: 1080, startPoint y: 384, endPoint x: 713, endPoint y: 573, distance: 412.8
drag, startPoint x: 697, startPoint y: 390, endPoint x: 1079, endPoint y: 577, distance: 425.3
drag, startPoint x: 516, startPoint y: 390, endPoint x: 1184, endPoint y: 588, distance: 696.7
drag, startPoint x: 1204, startPoint y: 402, endPoint x: 1011, endPoint y: 571, distance: 256.5
drag, startPoint x: 613, startPoint y: 349, endPoint x: 1007, endPoint y: 539, distance: 437.4
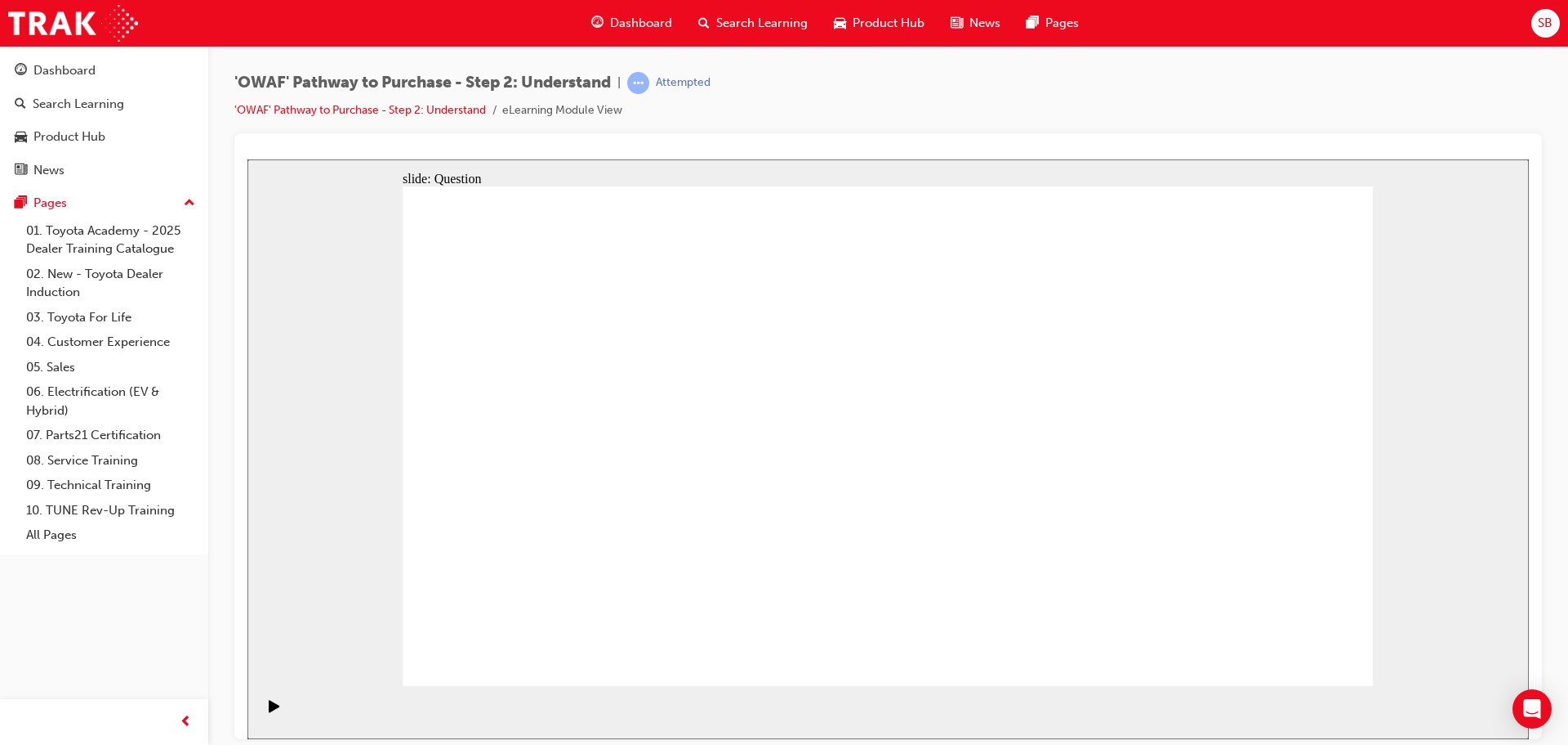
drag, startPoint x: 1188, startPoint y: 594, endPoint x: 1141, endPoint y: 430, distance: 170.6
drag, startPoint x: 1039, startPoint y: 580, endPoint x: 1059, endPoint y: 321, distance: 259.8
drag, startPoint x: 1273, startPoint y: 578, endPoint x: 1167, endPoint y: 580, distance: 106.0
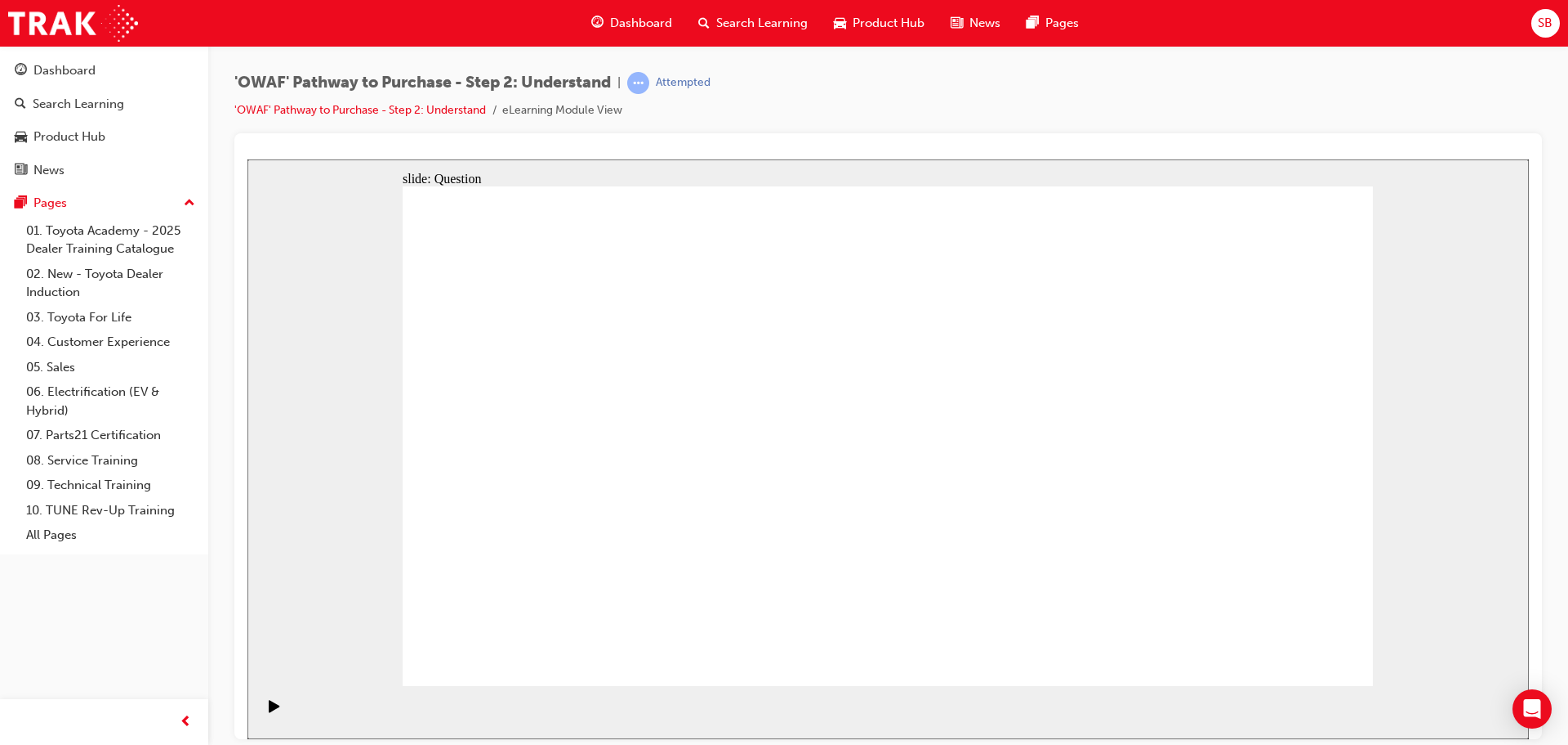
drag, startPoint x: 475, startPoint y: 377, endPoint x: 1239, endPoint y: 567, distance: 787.3
drag, startPoint x: 688, startPoint y: 403, endPoint x: 1147, endPoint y: 643, distance: 518.0
drag, startPoint x: 1296, startPoint y: 577, endPoint x: 1127, endPoint y: 587, distance: 169.3
drag, startPoint x: 670, startPoint y: 337, endPoint x: 787, endPoint y: 446, distance: 159.9
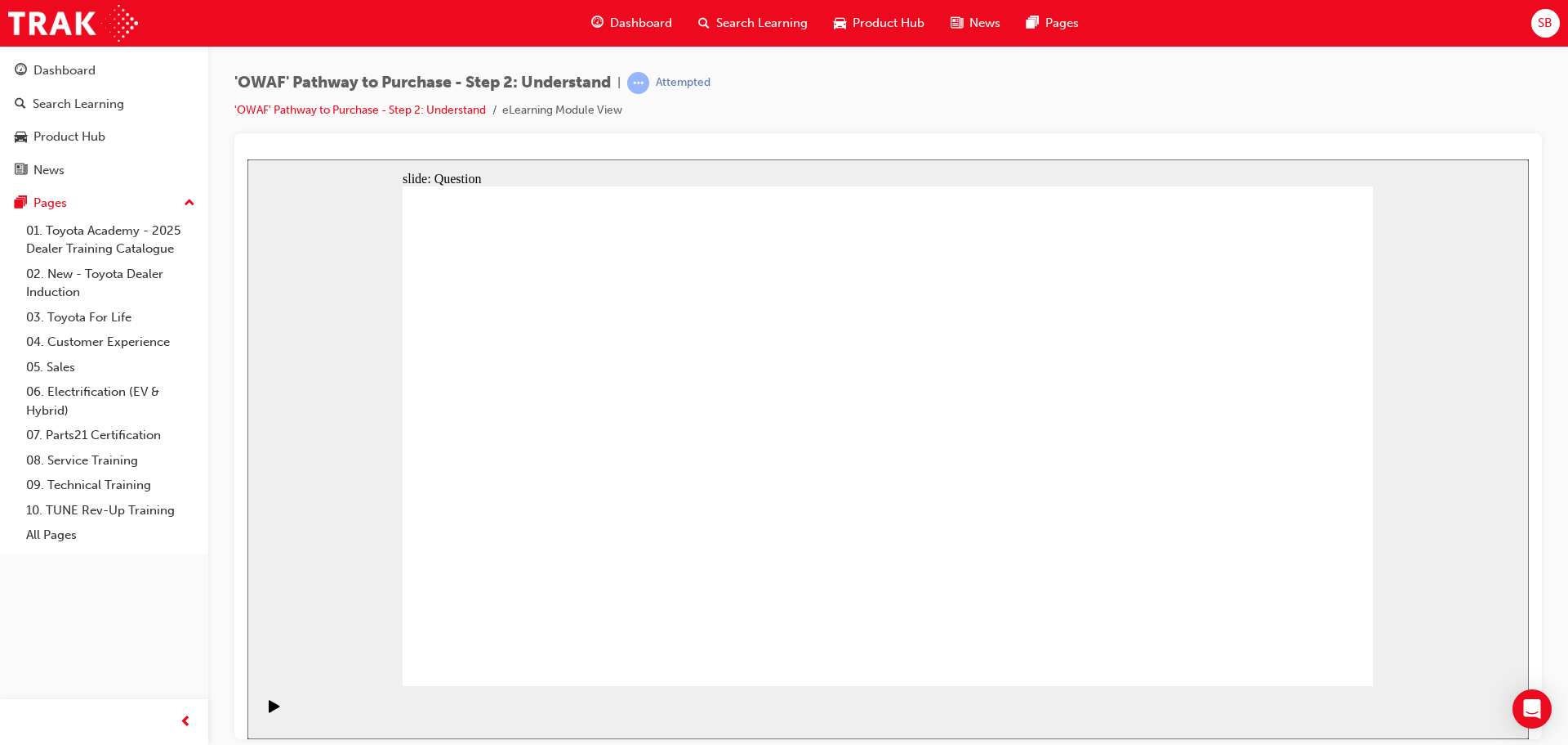
drag, startPoint x: 663, startPoint y: 346, endPoint x: 1214, endPoint y: 516, distance: 576.6
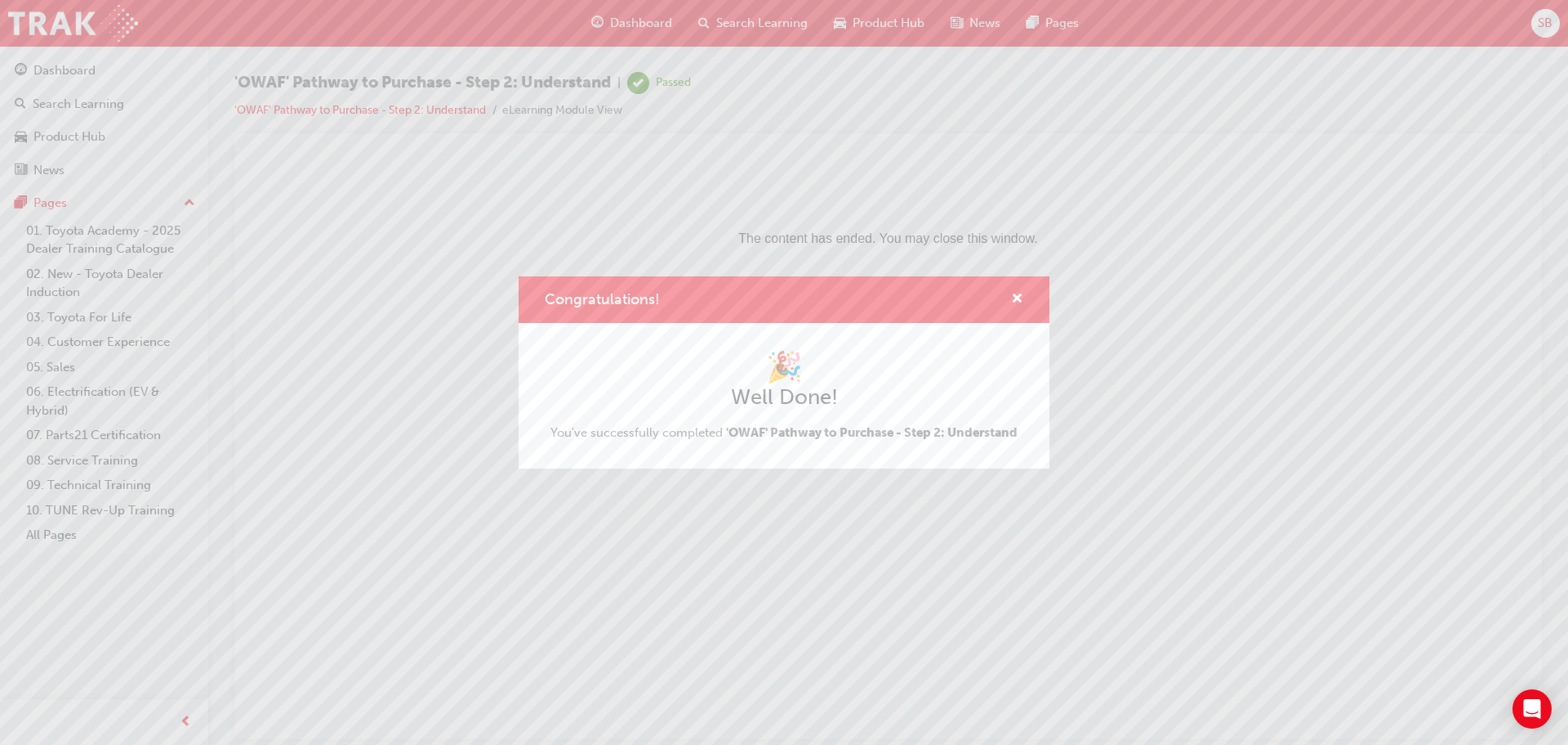
click at [1027, 269] on div "Congratulations! 🎉 Well Done! You've successfully completed 'OWAF' Pathway to P…" at bounding box center [784, 372] width 1568 height 745
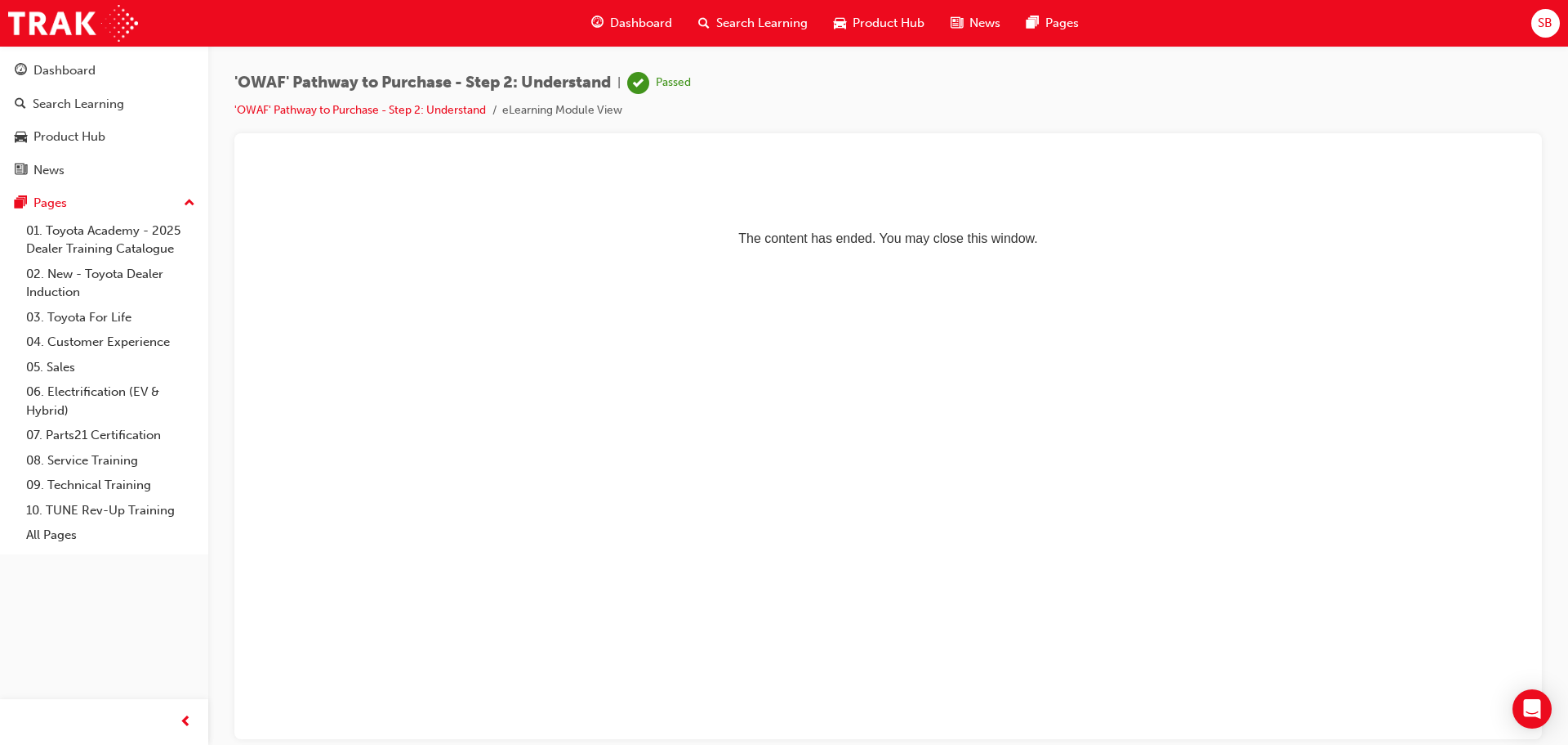
click at [757, 15] on span "Search Learning" at bounding box center [762, 23] width 92 height 19
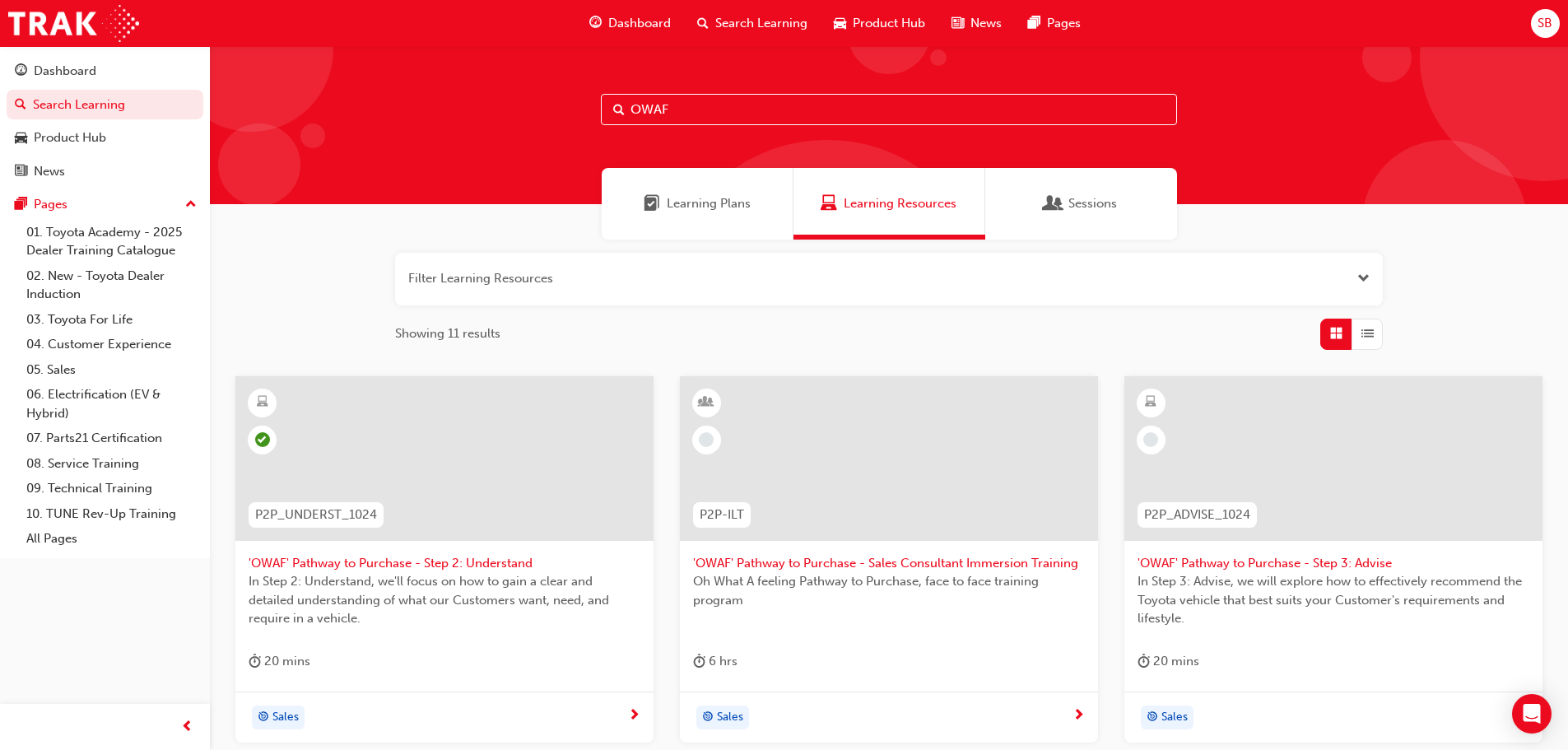
scroll to position [82, 0]
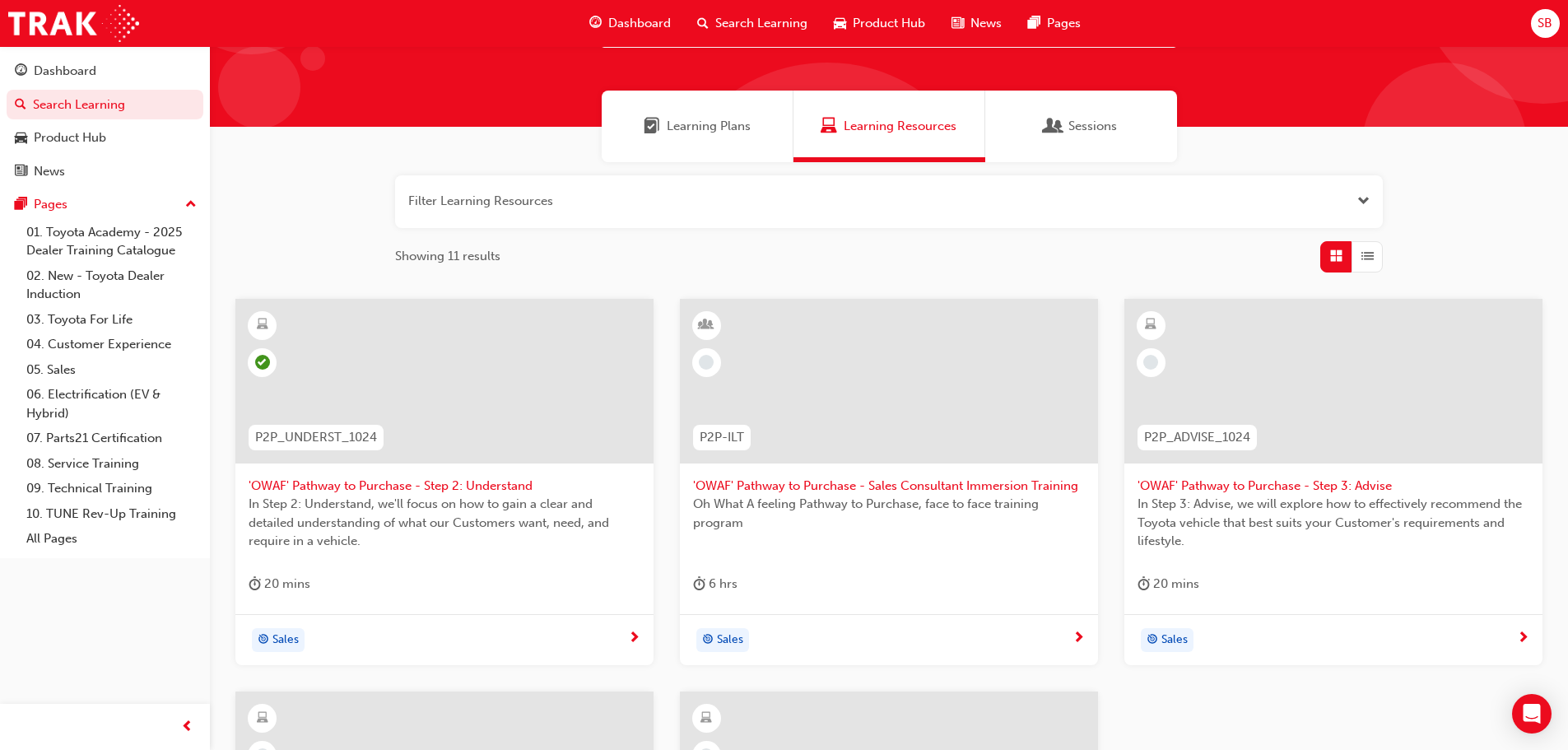
click at [1245, 407] on div at bounding box center [1334, 381] width 419 height 164
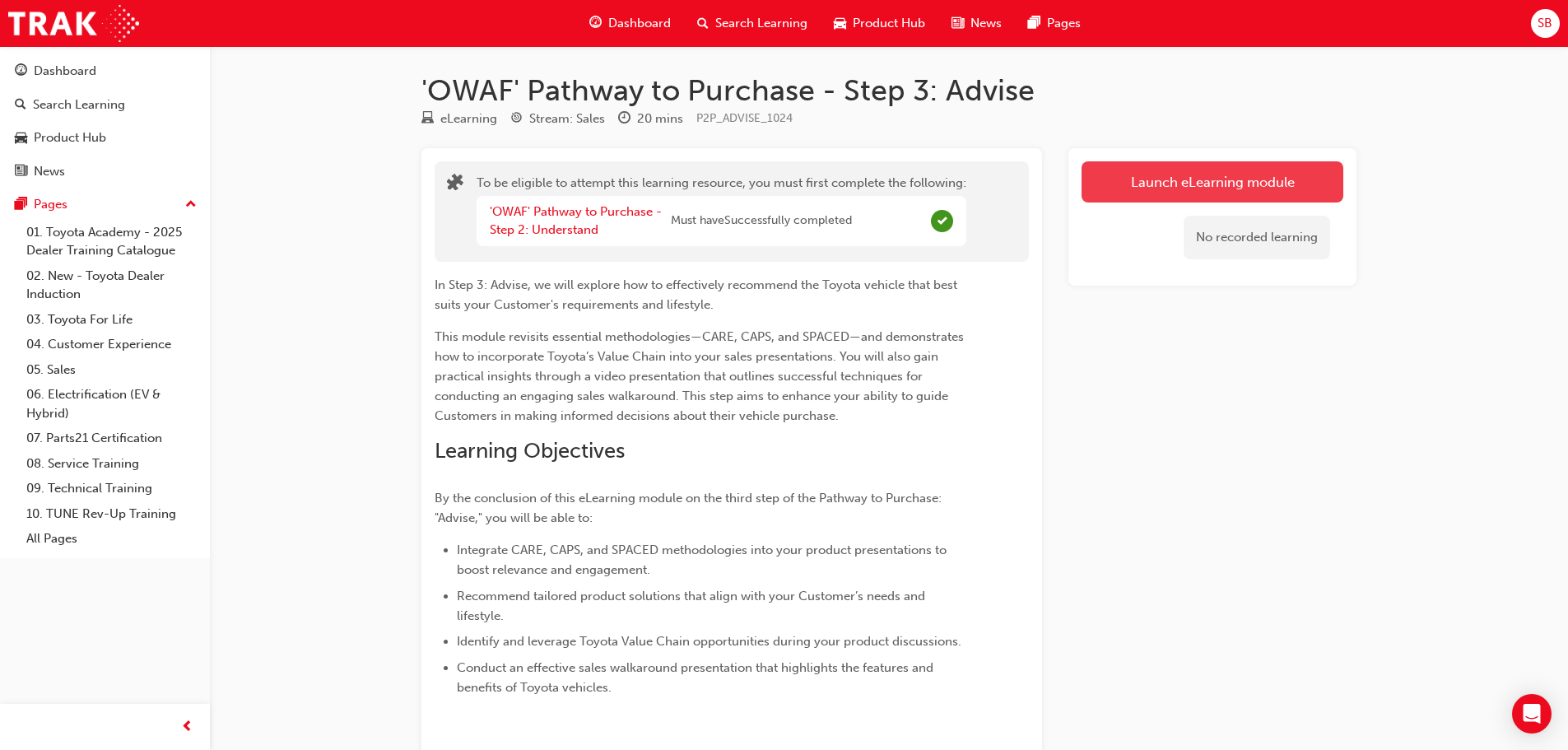
click at [1158, 177] on button "Launch eLearning module" at bounding box center [1213, 182] width 262 height 42
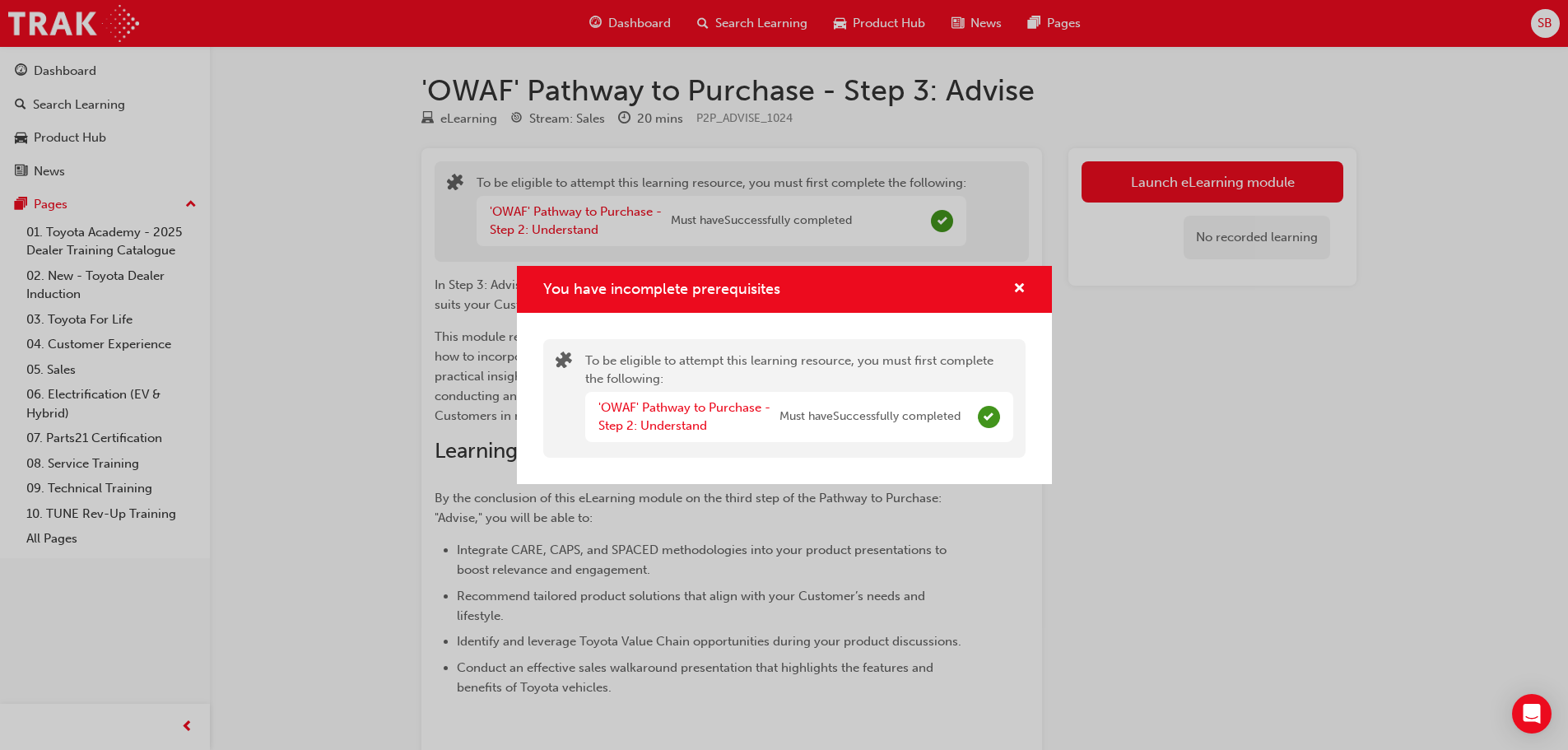
click at [925, 418] on span "Must have Successfully completed" at bounding box center [870, 417] width 181 height 19
click at [1023, 282] on span "cross-icon" at bounding box center [1019, 290] width 12 height 15
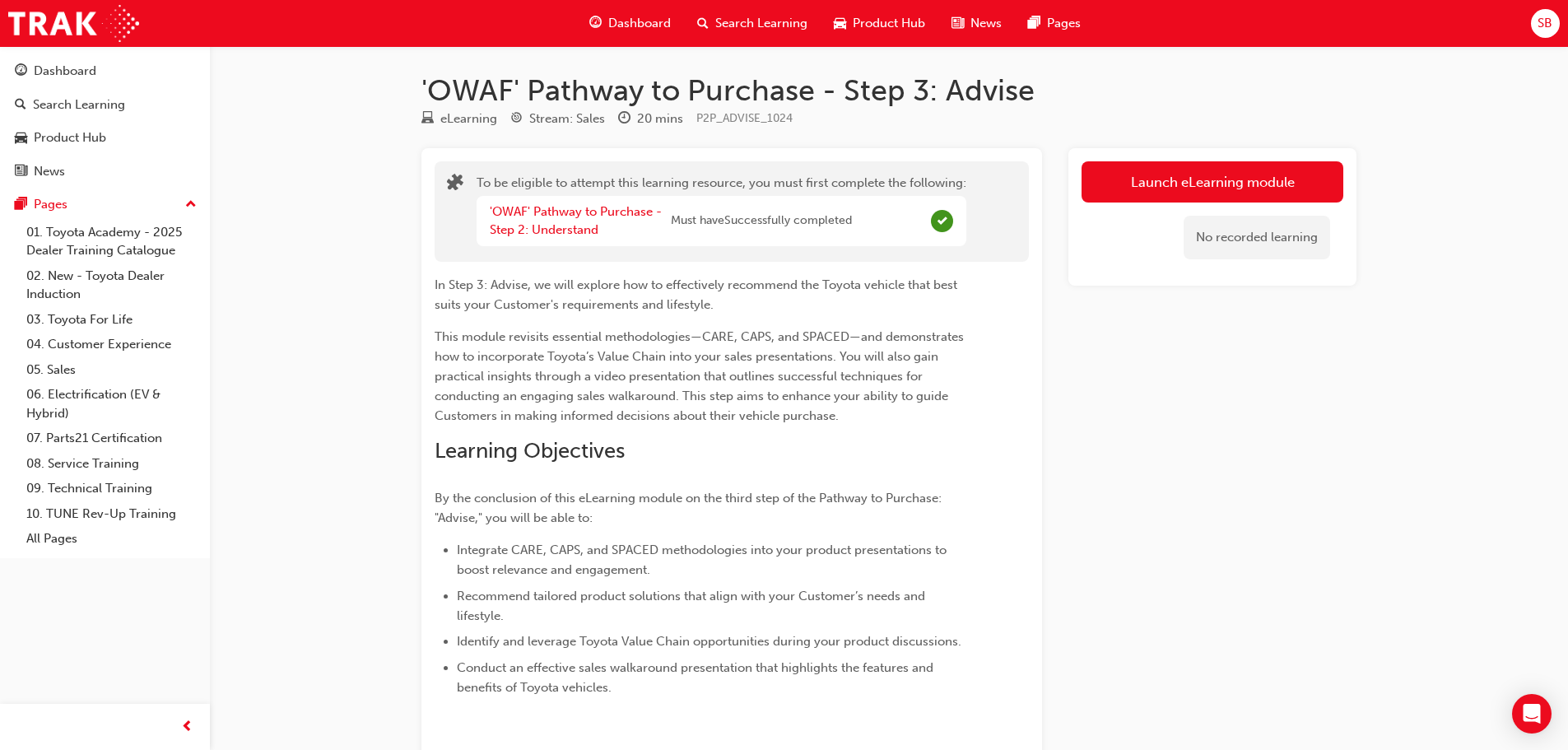
click at [543, 201] on div "'OWAF' Pathway to Purchase - Step 2: Understand Must have Successfully completed" at bounding box center [721, 220] width 490 height 50
click at [543, 213] on link "'OWAF' Pathway to Purchase - Step 2: Understand" at bounding box center [576, 221] width 172 height 34
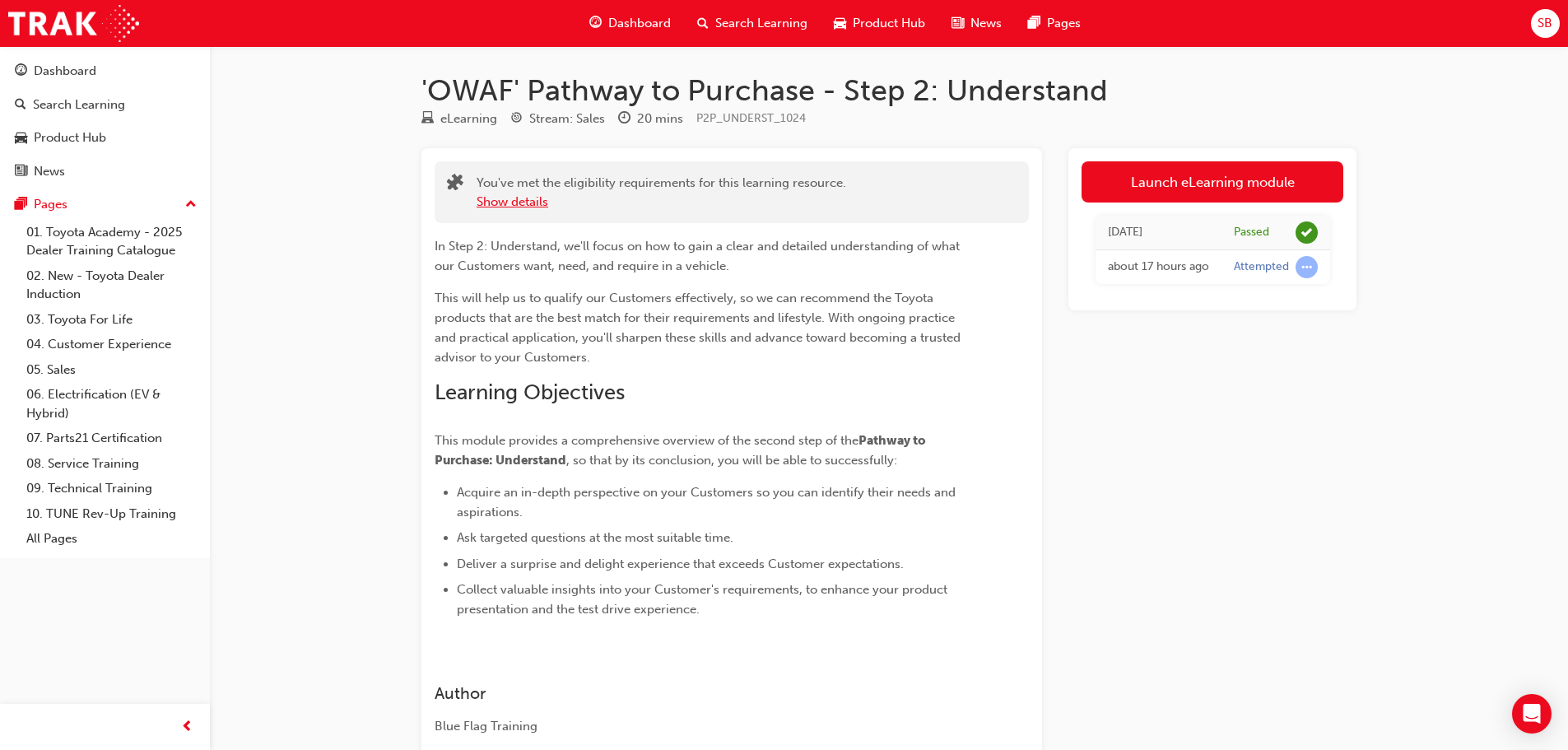
click at [530, 200] on button "Show details" at bounding box center [512, 202] width 72 height 19
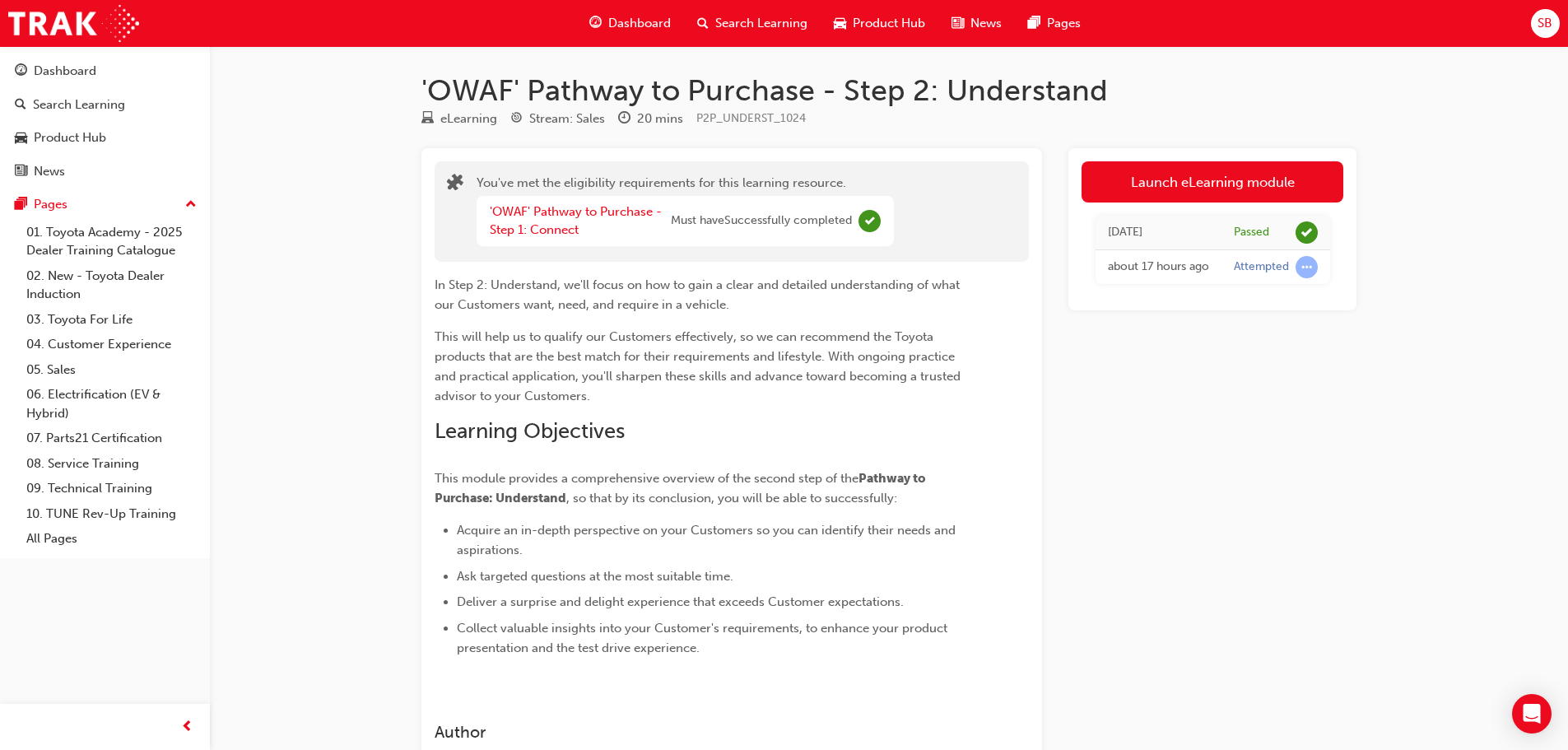
click at [734, 40] on div "Search Learning" at bounding box center [752, 24] width 137 height 34
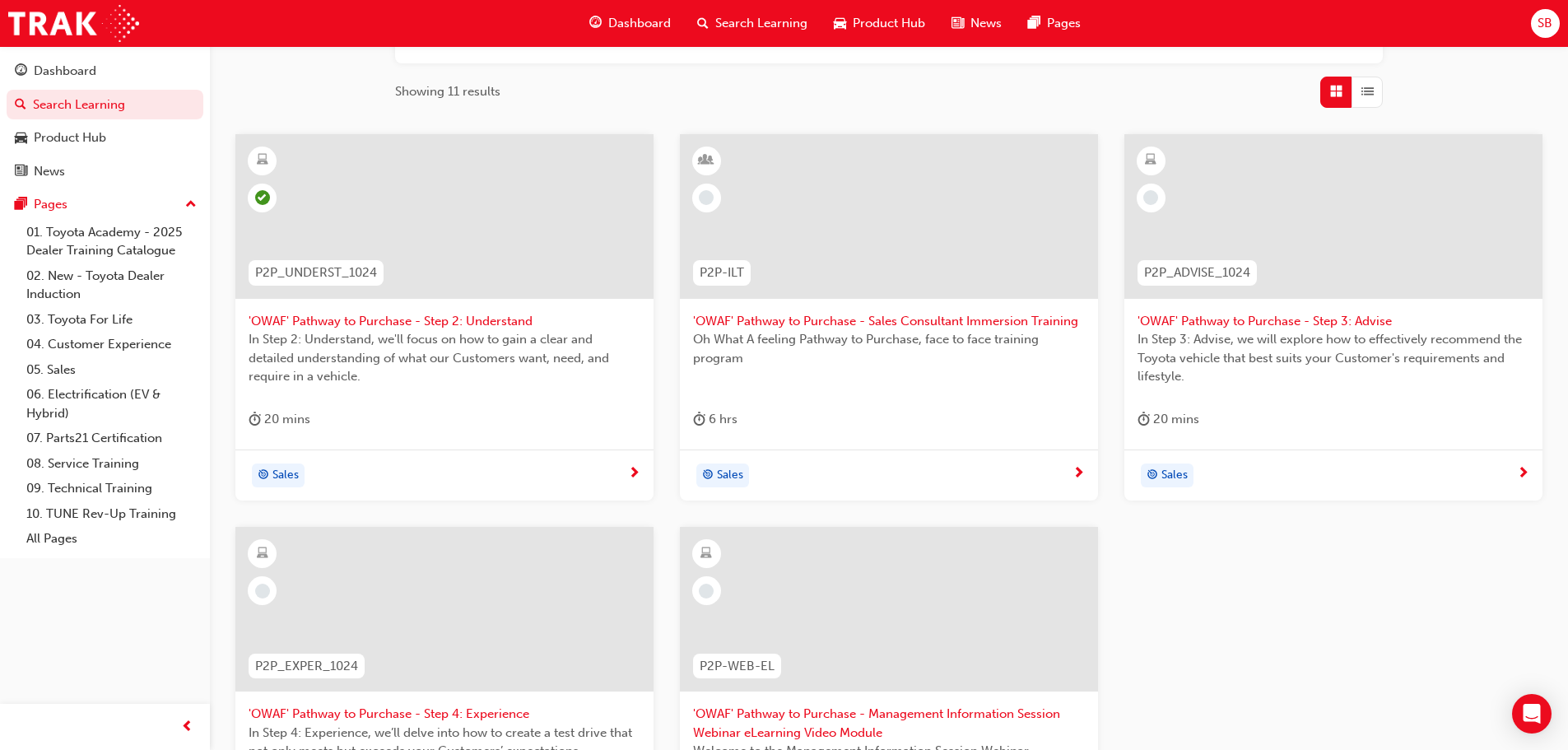
click at [1253, 232] on div at bounding box center [1334, 216] width 419 height 164
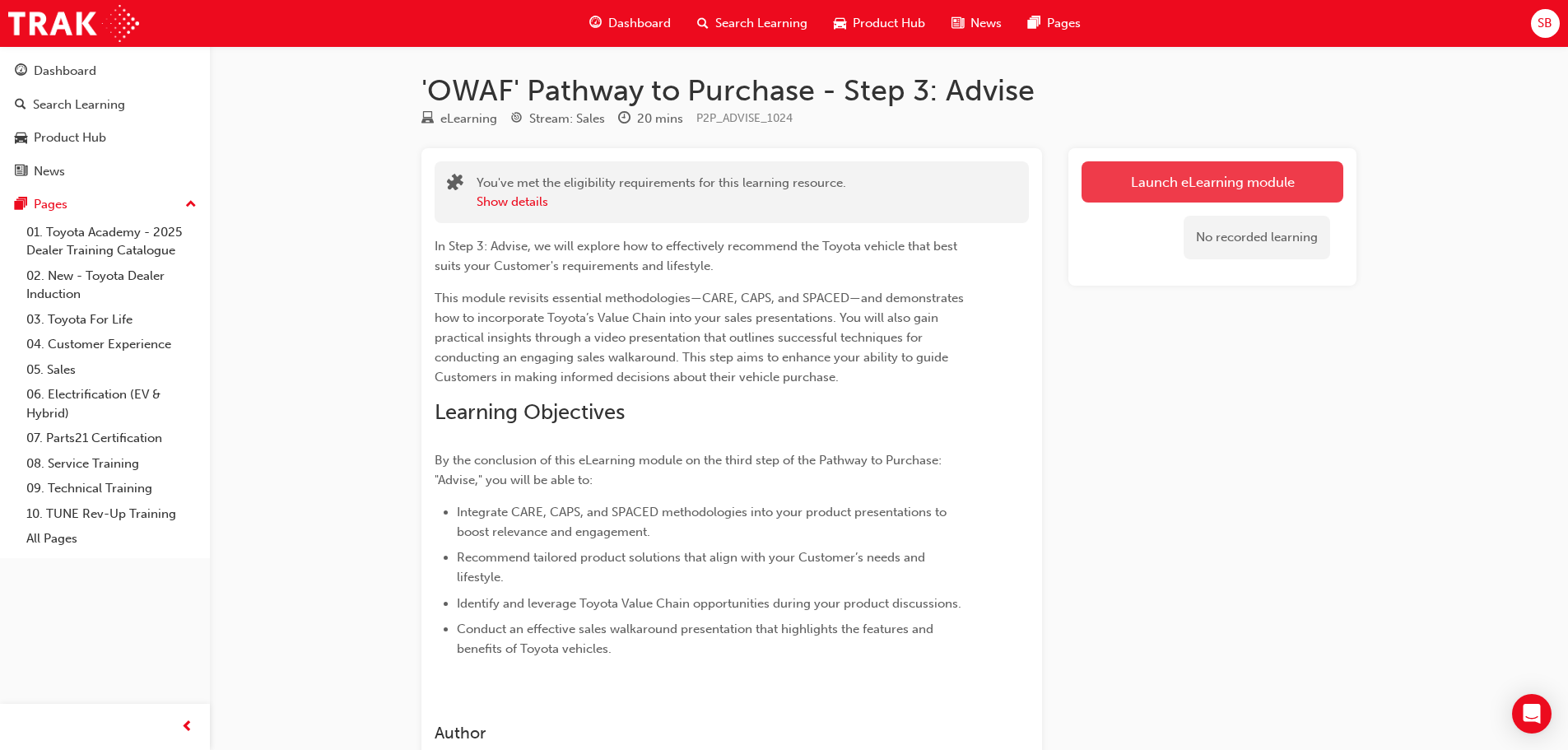
click at [1140, 186] on button "Launch eLearning module" at bounding box center [1213, 182] width 262 height 42
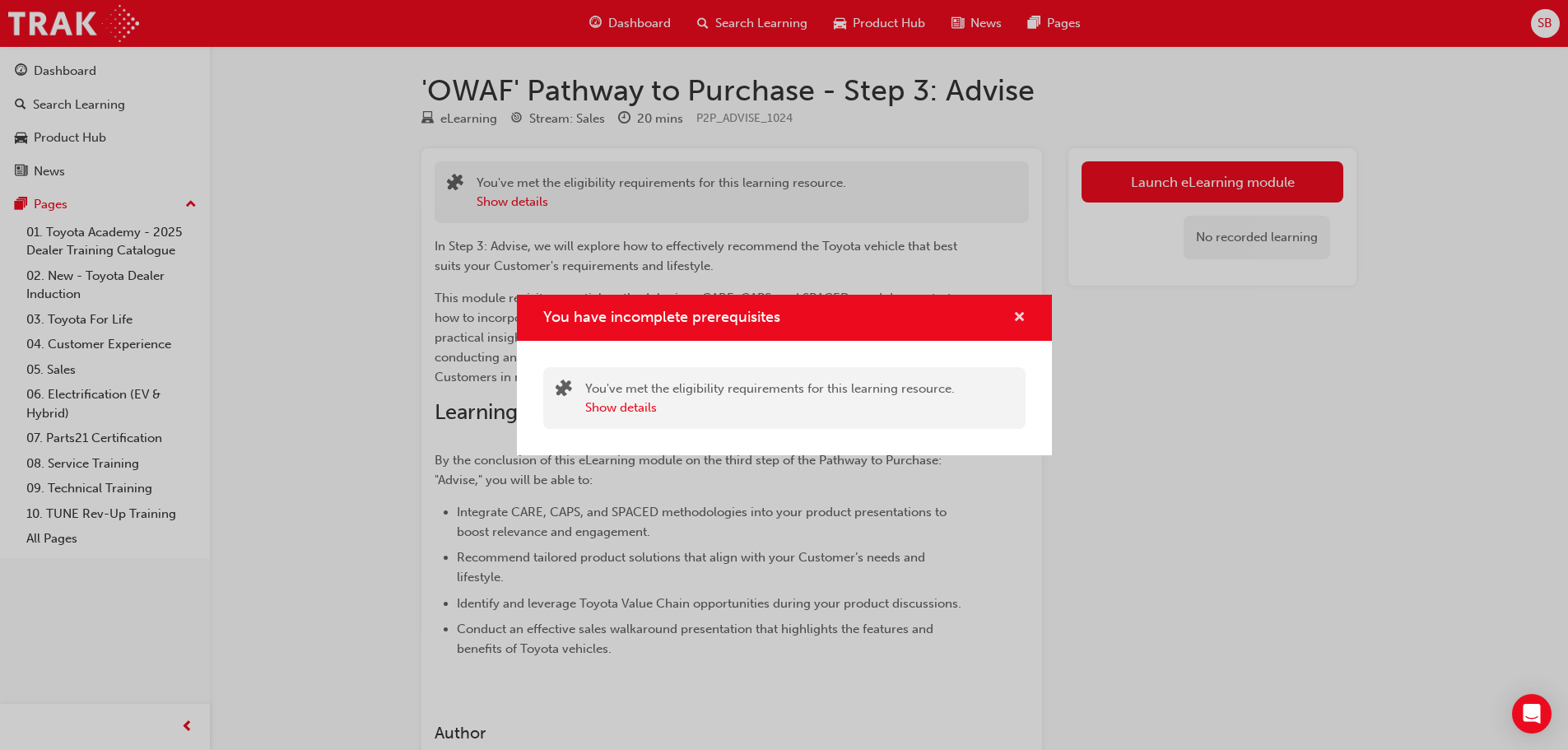
click at [1025, 322] on span "cross-icon" at bounding box center [1019, 318] width 12 height 15
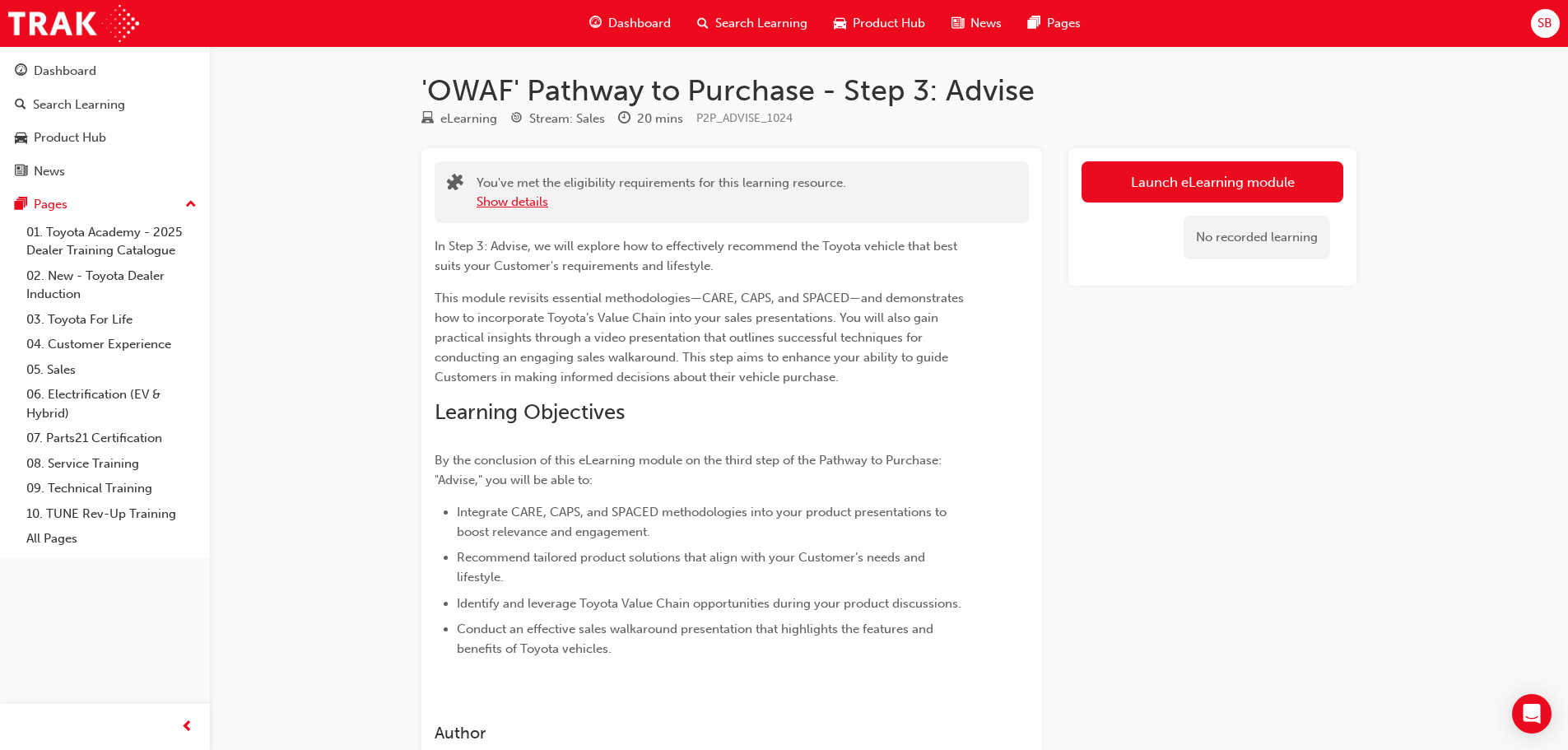
click at [506, 208] on button "Show details" at bounding box center [512, 202] width 72 height 19
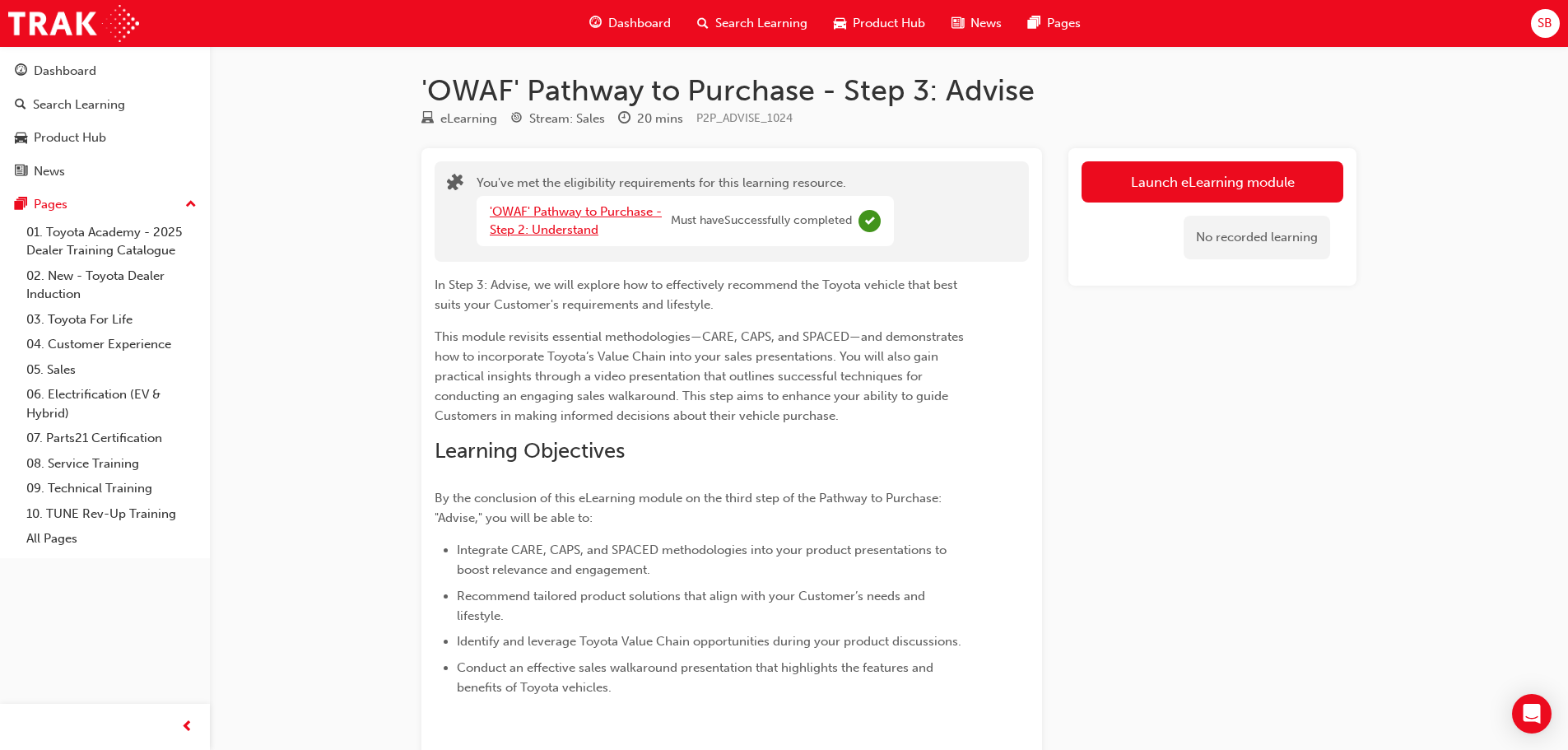
click at [628, 213] on link "'OWAF' Pathway to Purchase - Step 2: Understand" at bounding box center [576, 221] width 172 height 34
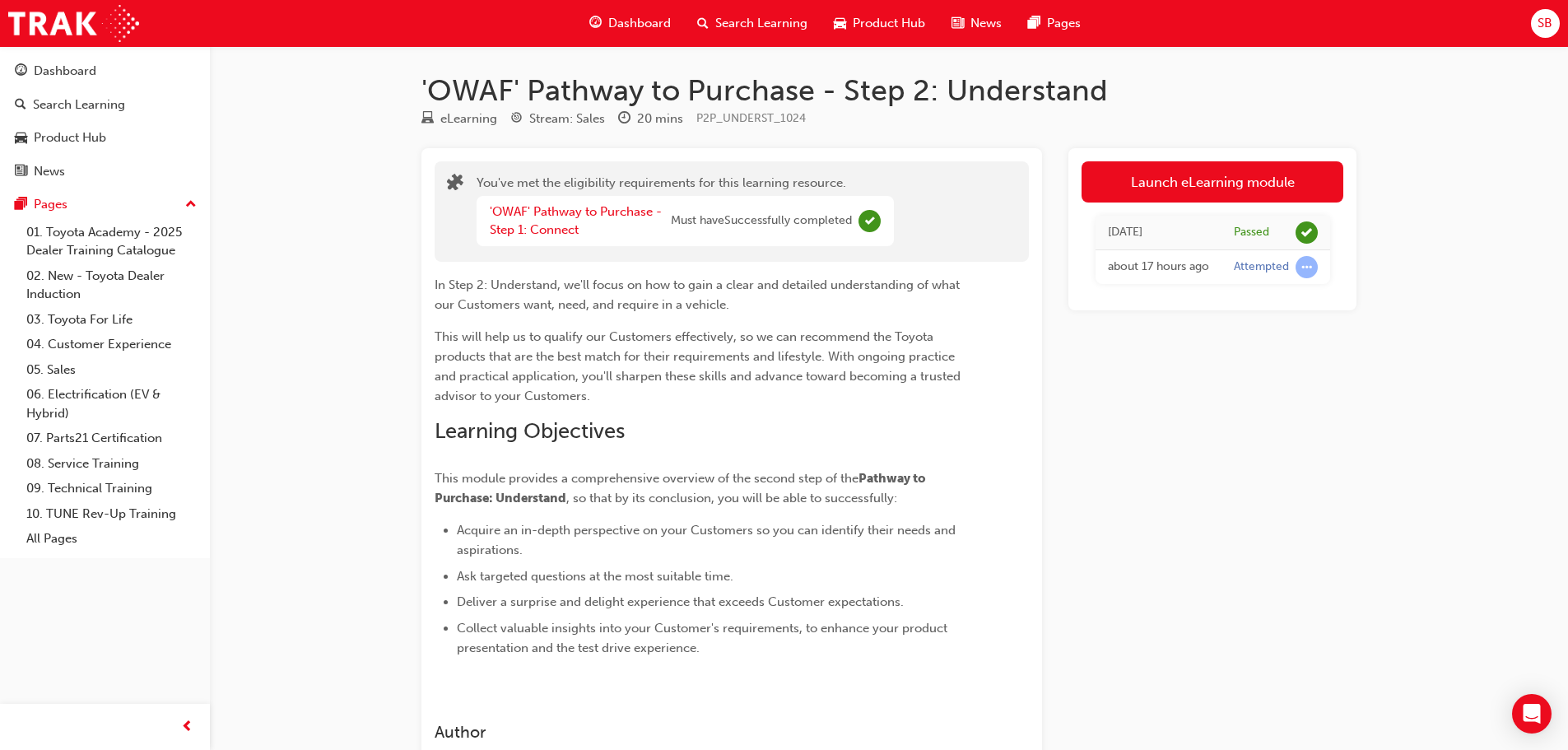
drag, startPoint x: 1277, startPoint y: 230, endPoint x: 1301, endPoint y: 227, distance: 24.2
click at [1281, 229] on div "Passed" at bounding box center [1276, 232] width 84 height 23
click at [1305, 226] on span "learningRecordVerb_PASS-icon" at bounding box center [1307, 232] width 23 height 23
click at [551, 212] on link "'OWAF' Pathway to Purchase - Step 1: Connect" at bounding box center [576, 221] width 172 height 34
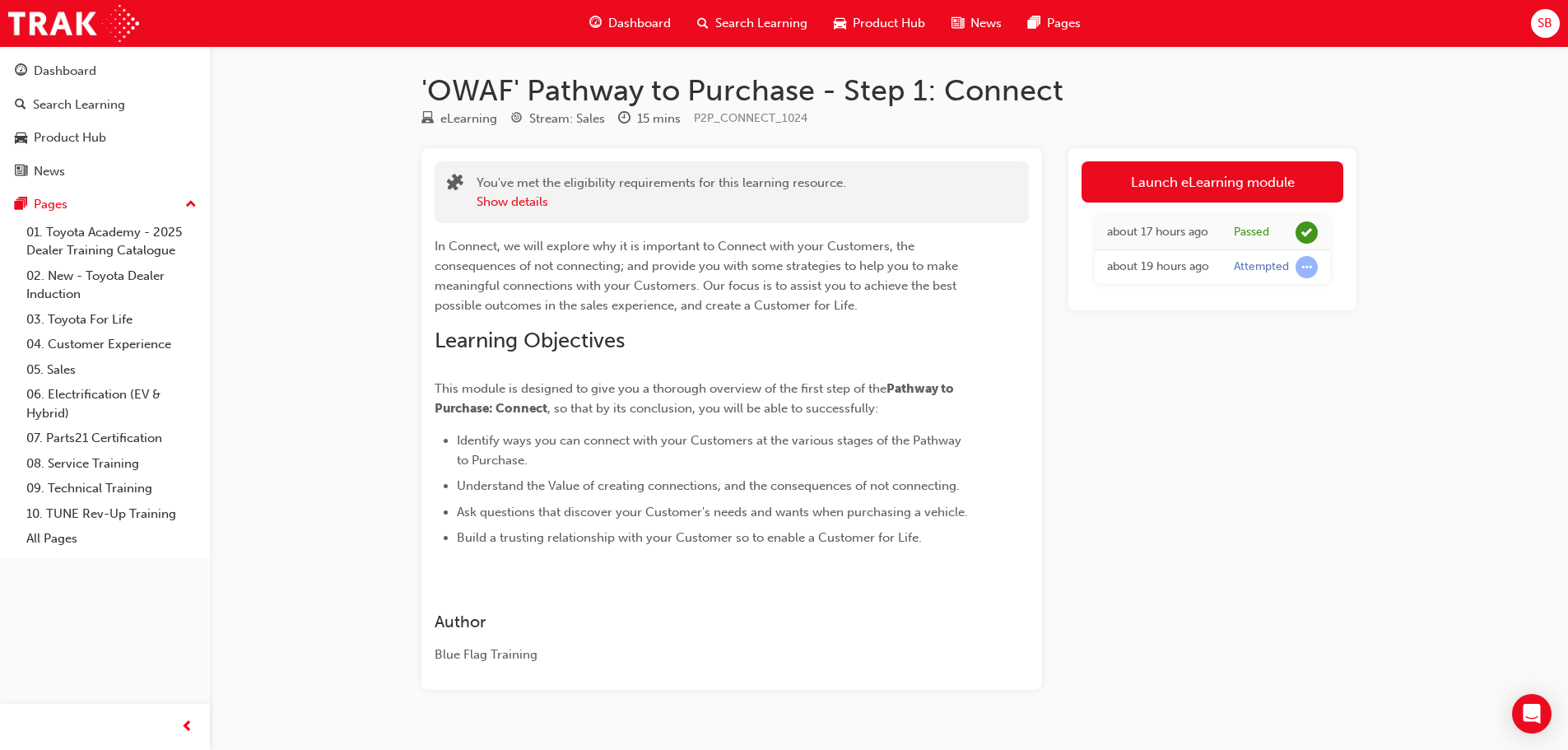
click at [1303, 233] on span "learningRecordVerb_PASS-icon" at bounding box center [1307, 232] width 23 height 23
click at [537, 210] on button "Show details" at bounding box center [512, 202] width 72 height 19
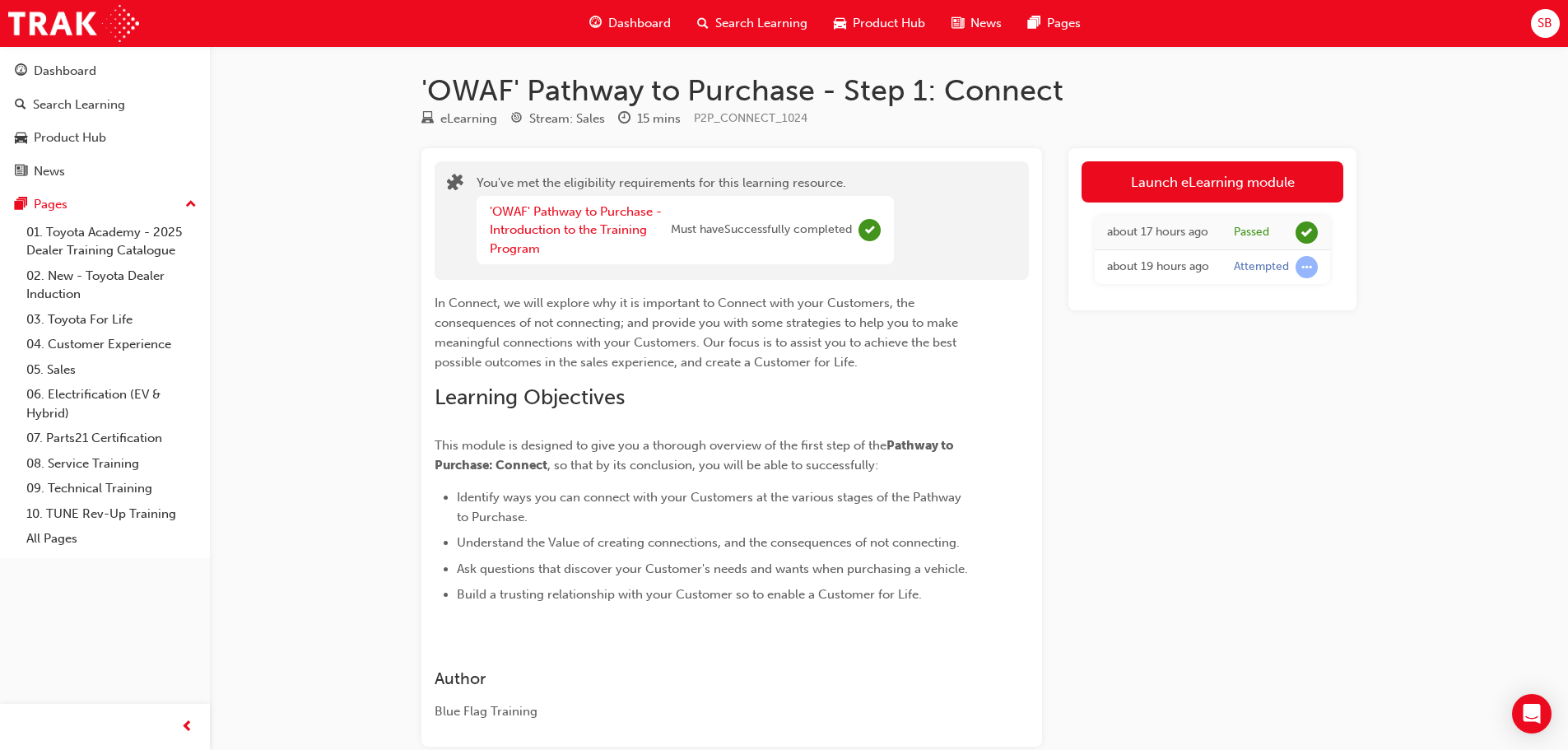
click at [778, 43] on div "Dashboard Search Learning Product Hub News Pages" at bounding box center [836, 24] width 531 height 47
click at [756, 36] on div "Search Learning" at bounding box center [752, 24] width 137 height 34
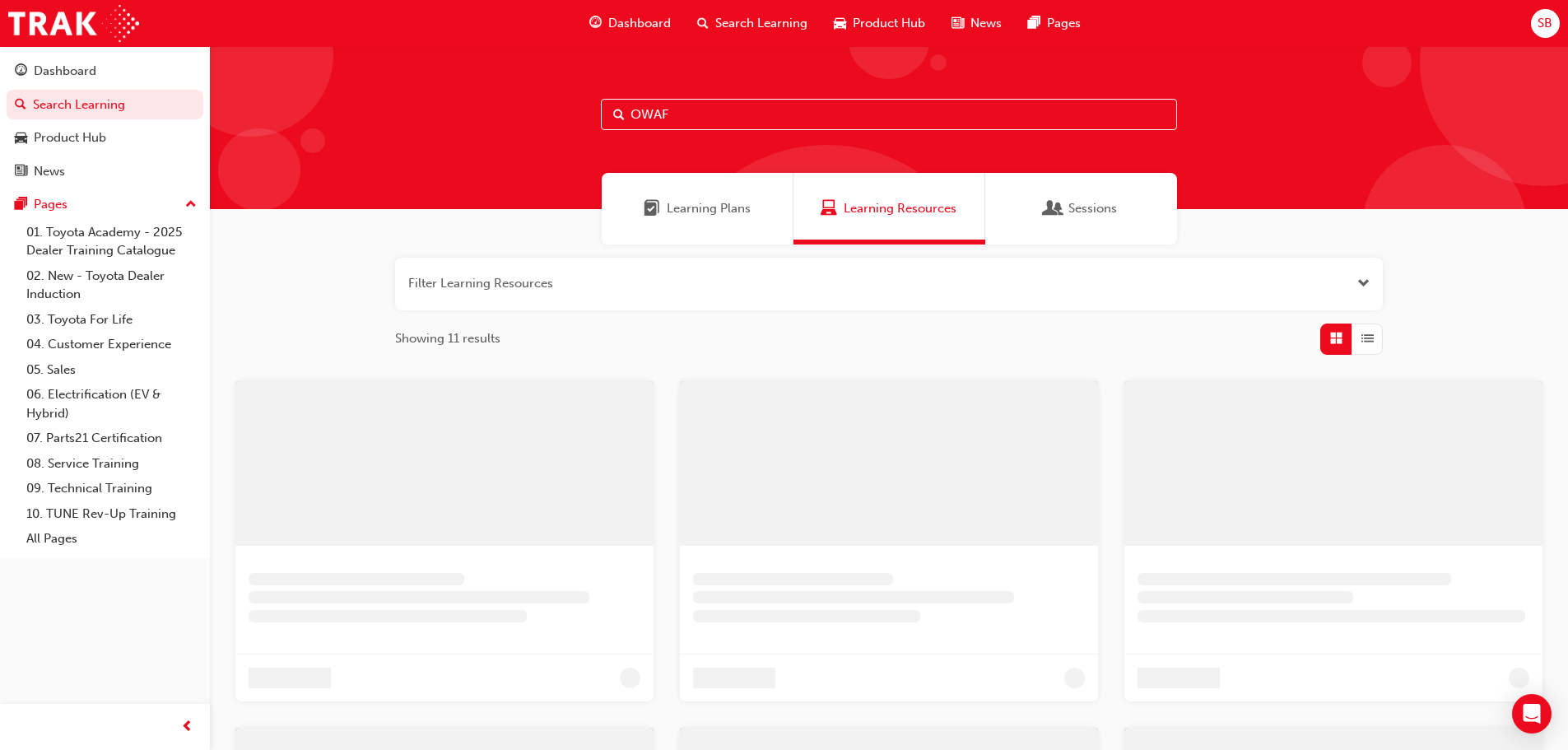
drag, startPoint x: 827, startPoint y: 120, endPoint x: 807, endPoint y: 122, distance: 20.1
click at [807, 122] on input "OWAF" at bounding box center [889, 114] width 577 height 31
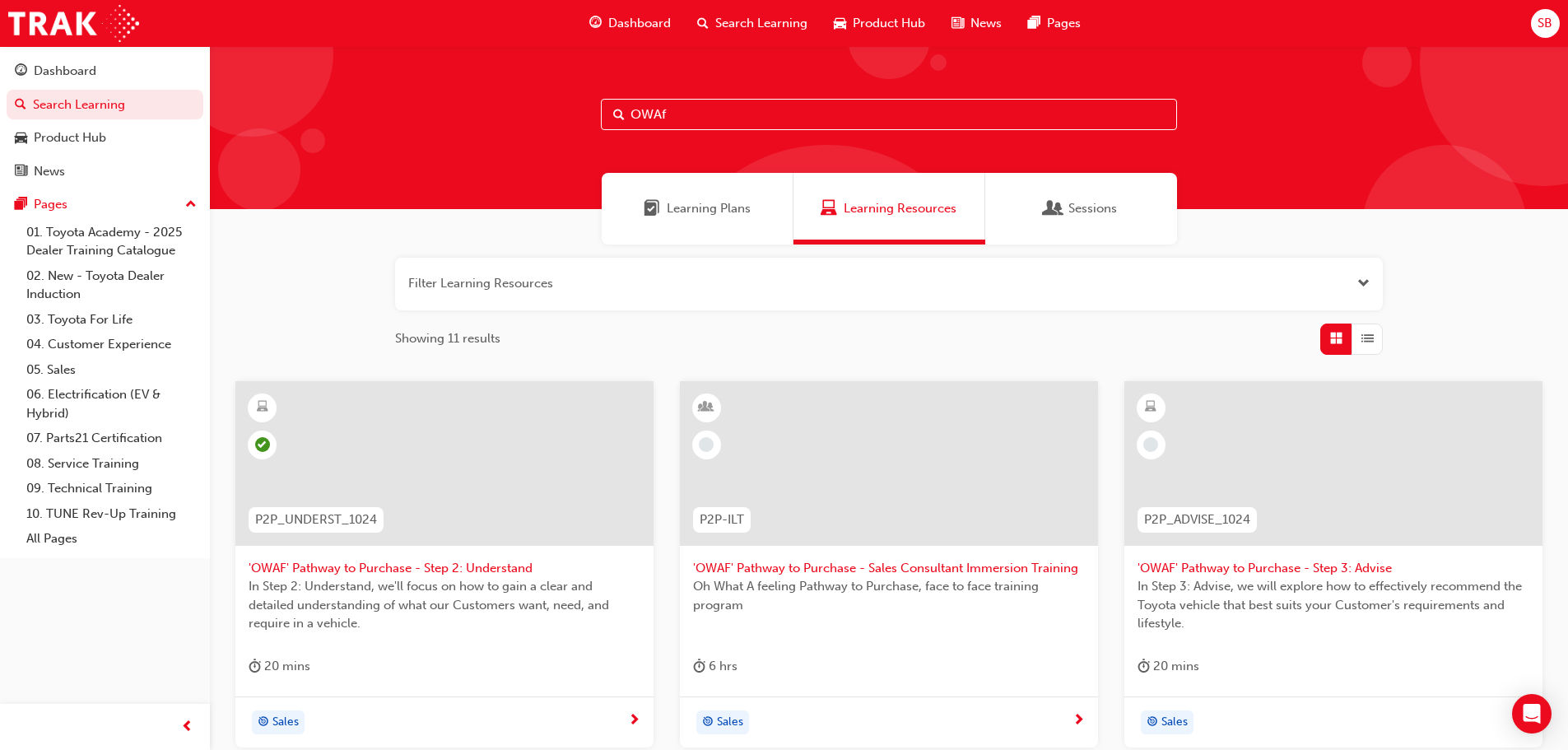
type input "OWAf"
click at [1305, 501] on div at bounding box center [1334, 463] width 419 height 164
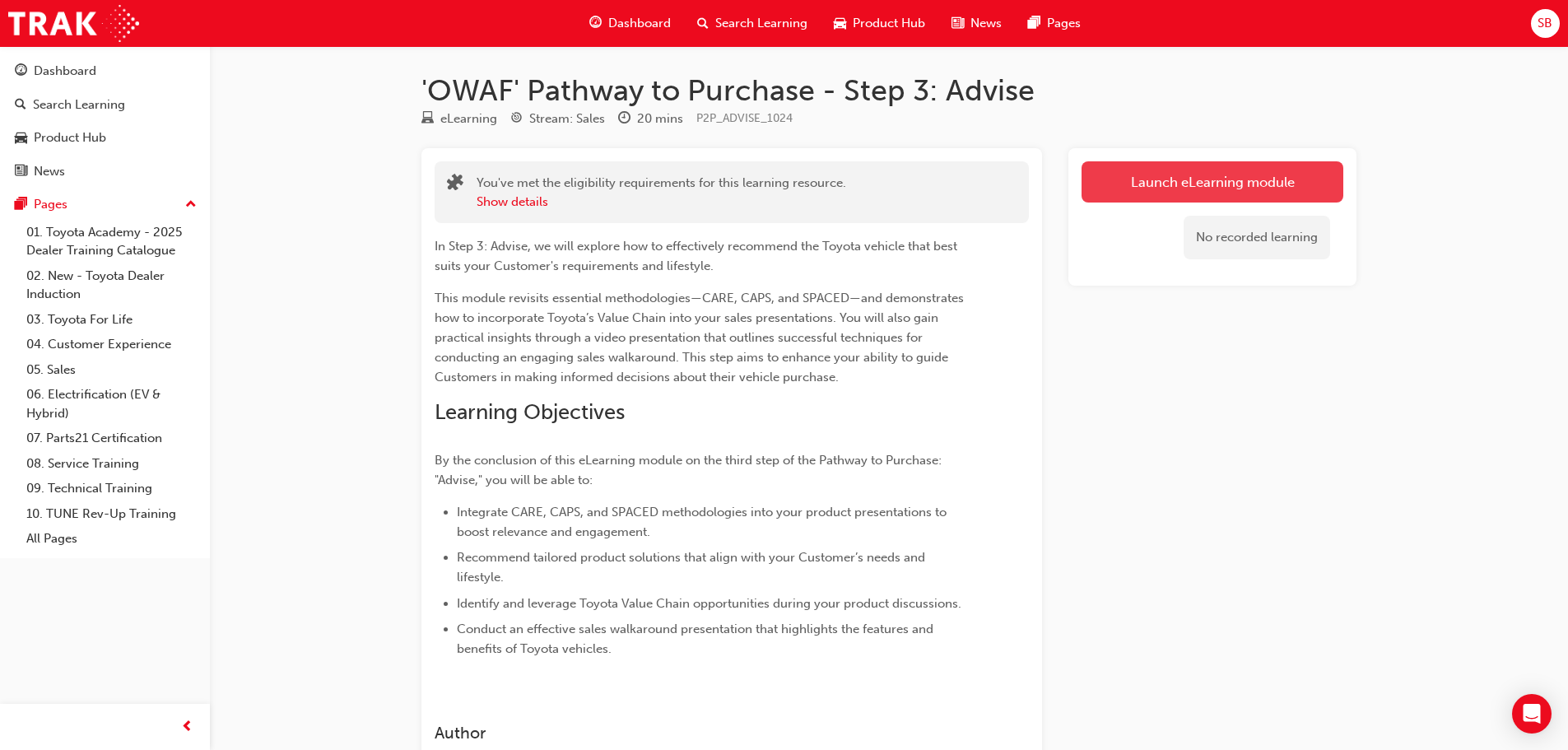
click at [1235, 177] on link "Launch eLearning module" at bounding box center [1213, 182] width 262 height 42
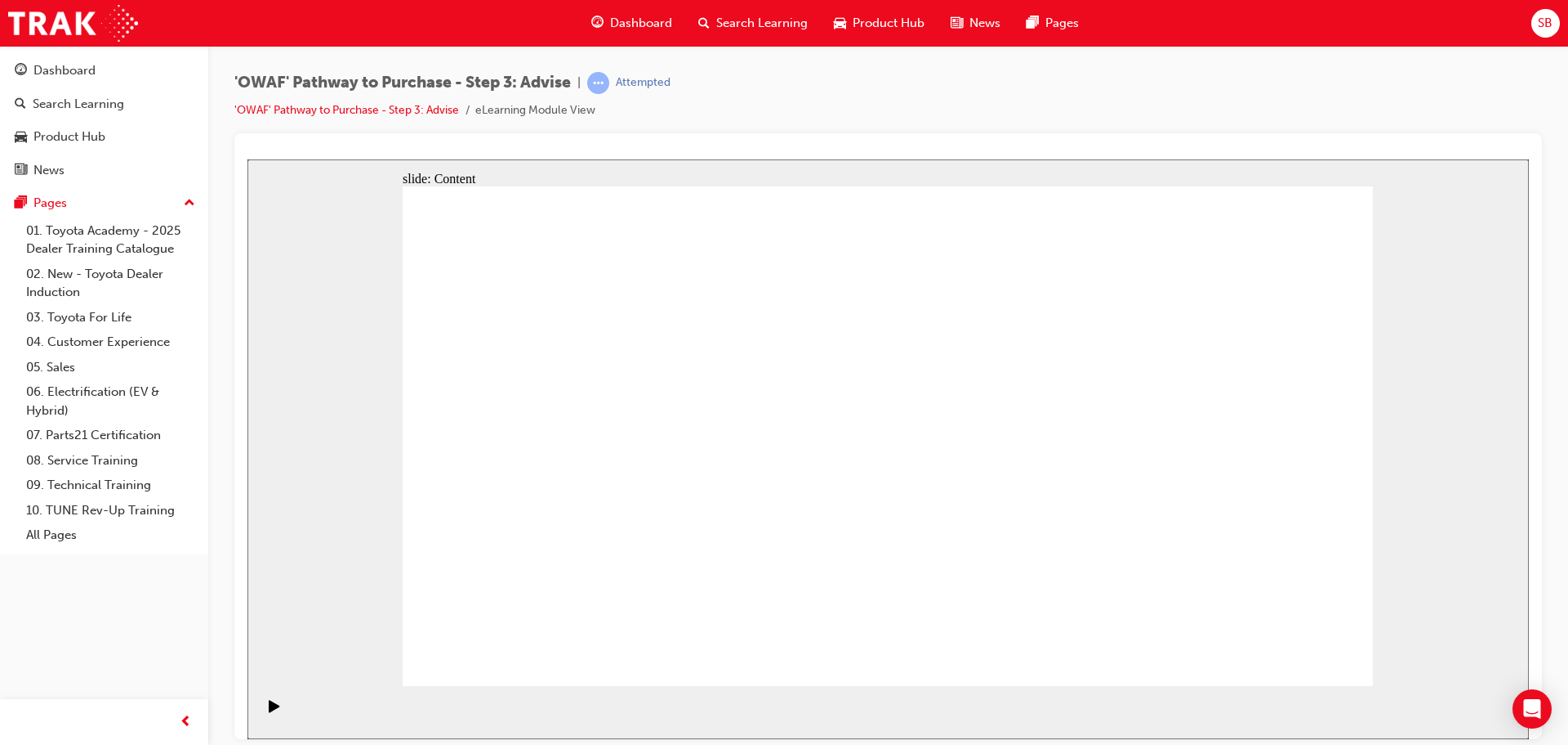
drag, startPoint x: 752, startPoint y: 309, endPoint x: 698, endPoint y: 367, distance: 79.2
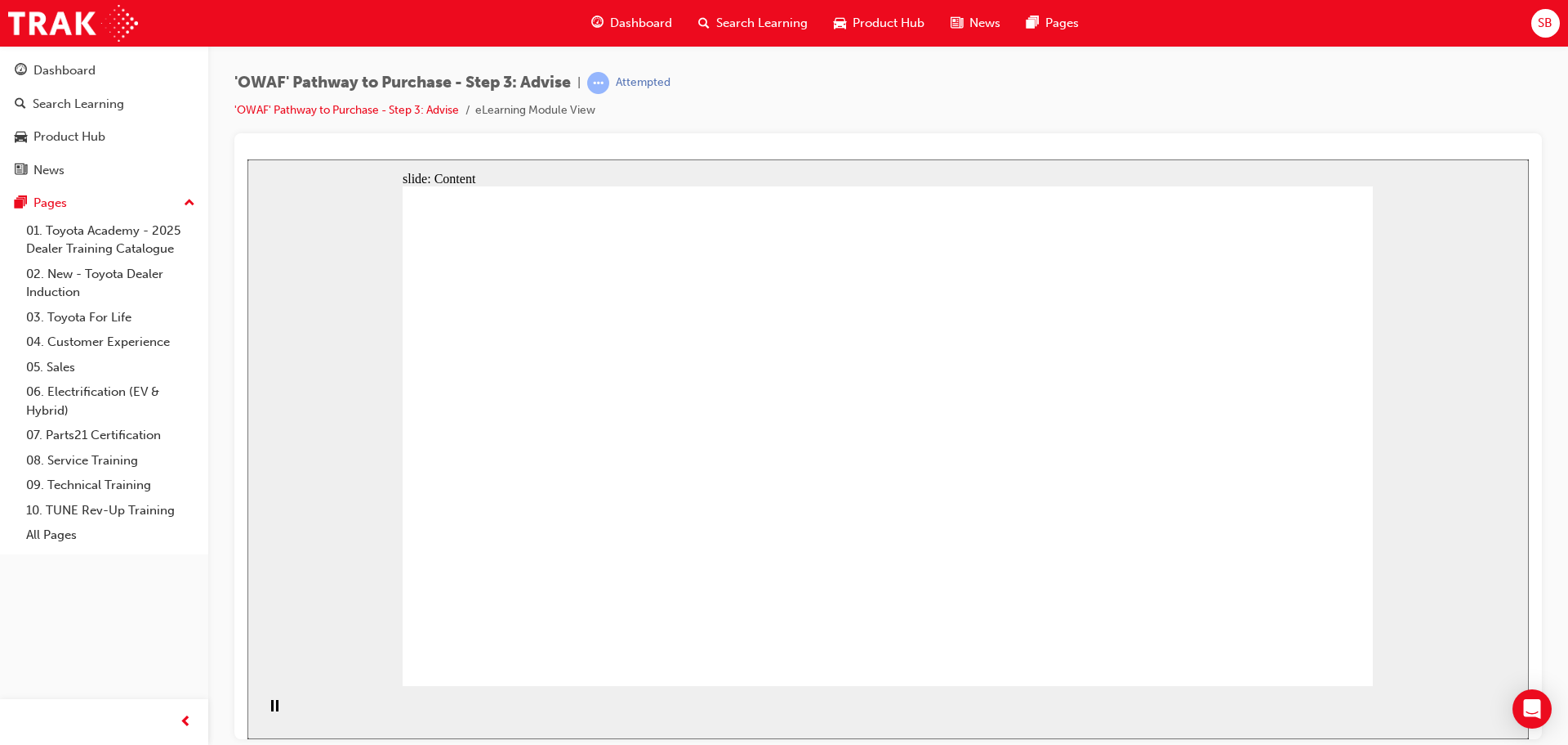
drag, startPoint x: 948, startPoint y: 479, endPoint x: 1163, endPoint y: 470, distance: 215.2
